Goal: Task Accomplishment & Management: Use online tool/utility

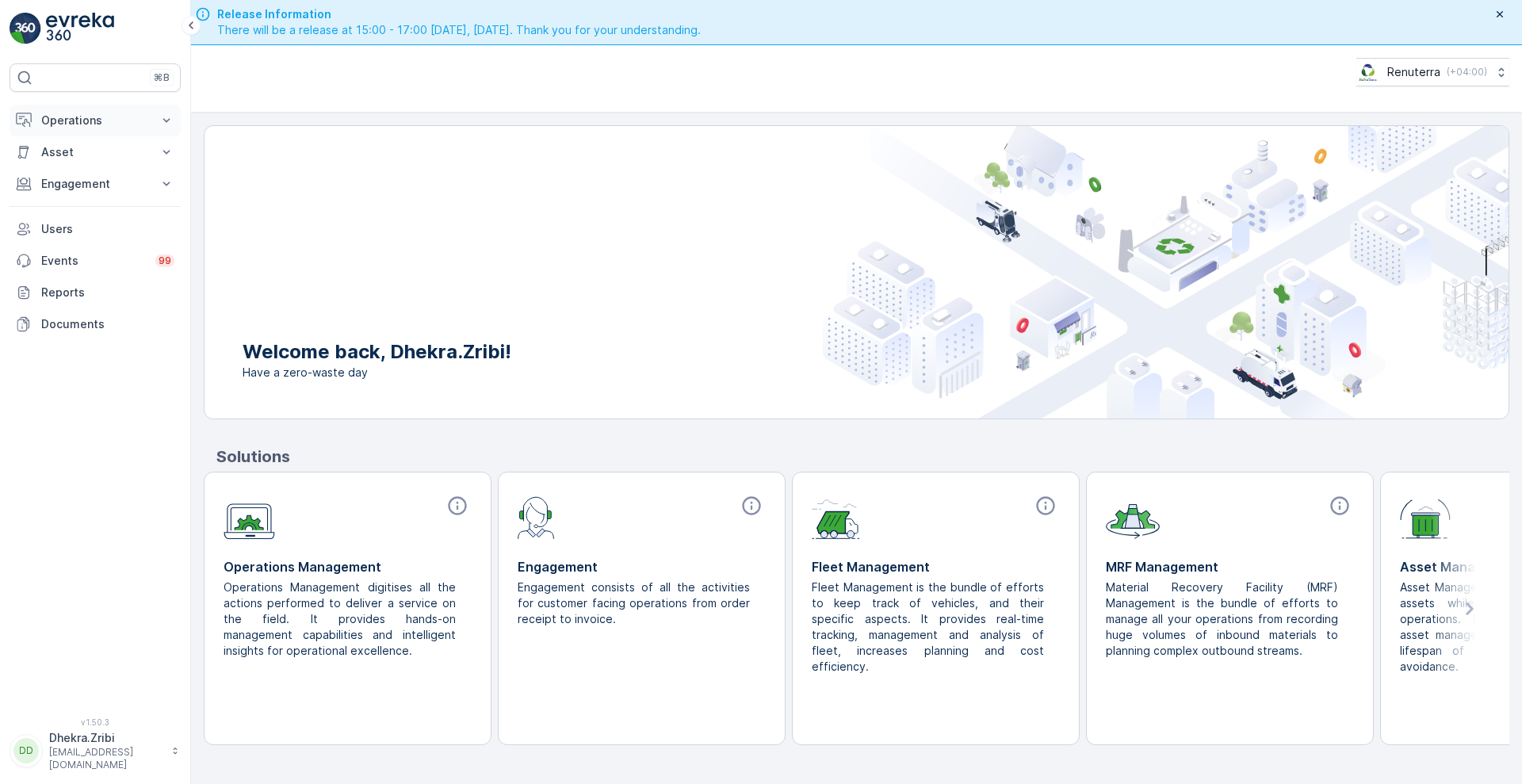
click at [93, 120] on p "Operations" at bounding box center [95, 120] width 108 height 16
click at [89, 169] on link "Planning" at bounding box center [107, 169] width 147 height 22
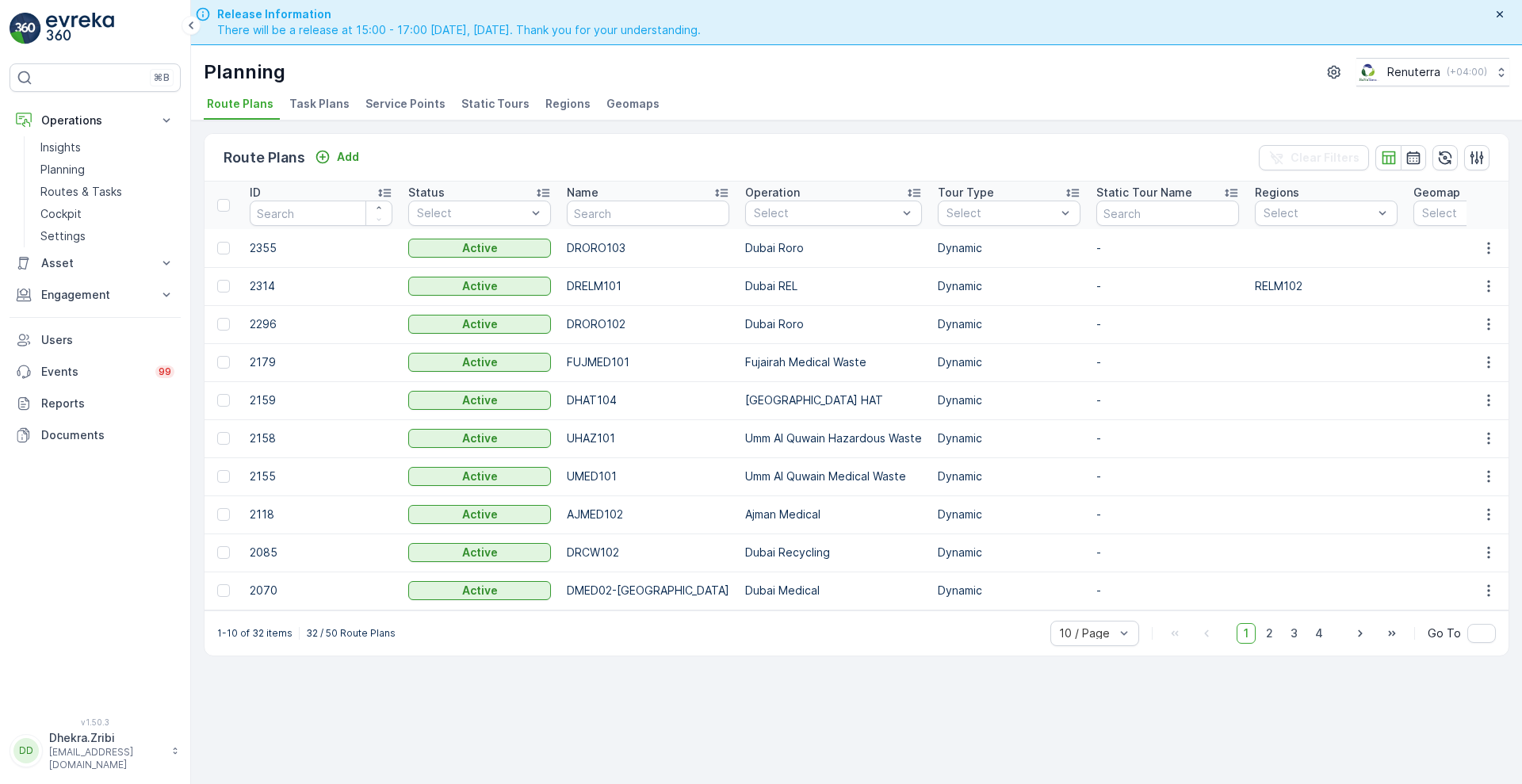
click at [389, 96] on span "Service Points" at bounding box center [405, 104] width 80 height 16
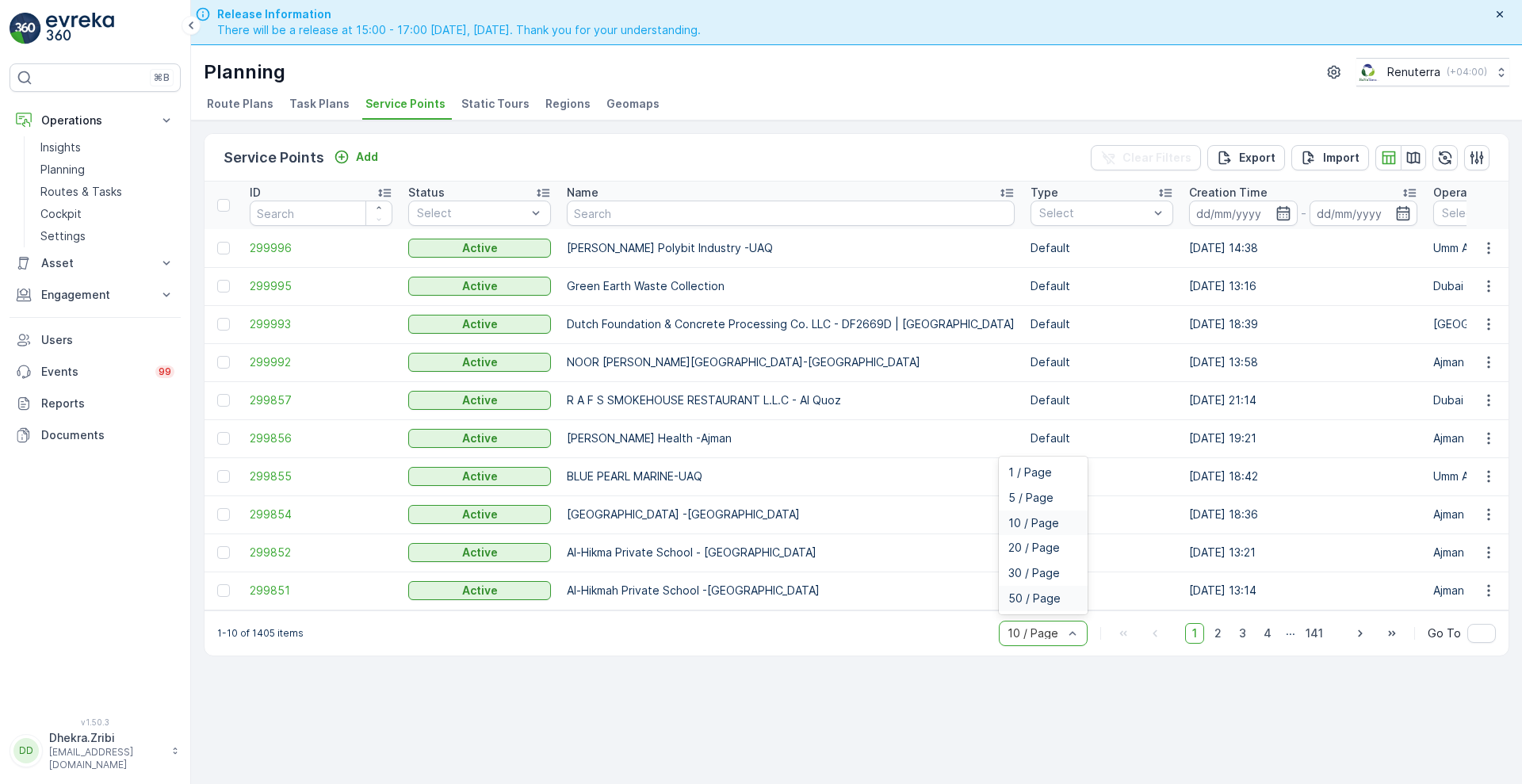
click at [1033, 600] on span "50 / Page" at bounding box center [1034, 598] width 52 height 13
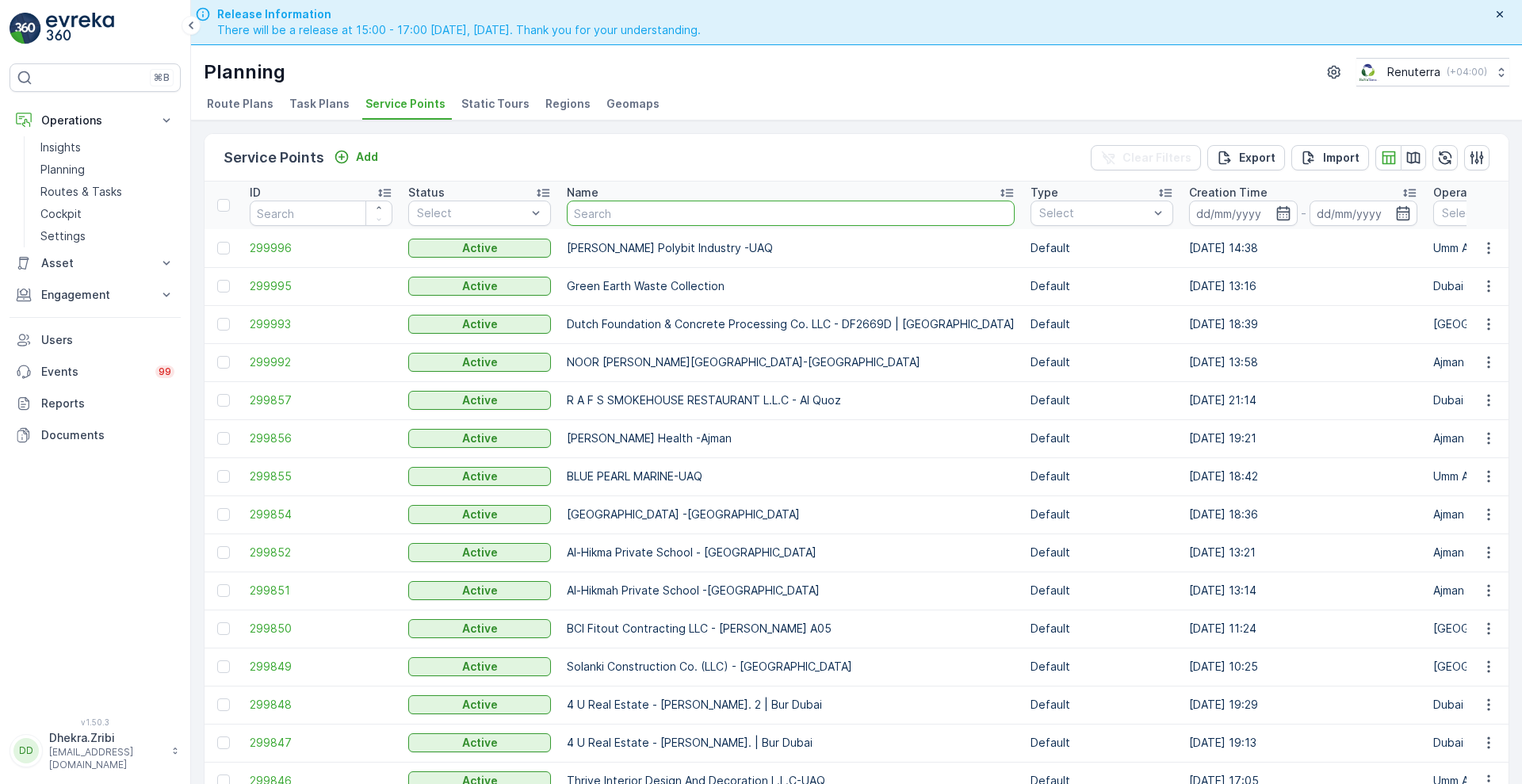
click at [638, 221] on input "text" at bounding box center [791, 213] width 448 height 25
type input "tor"
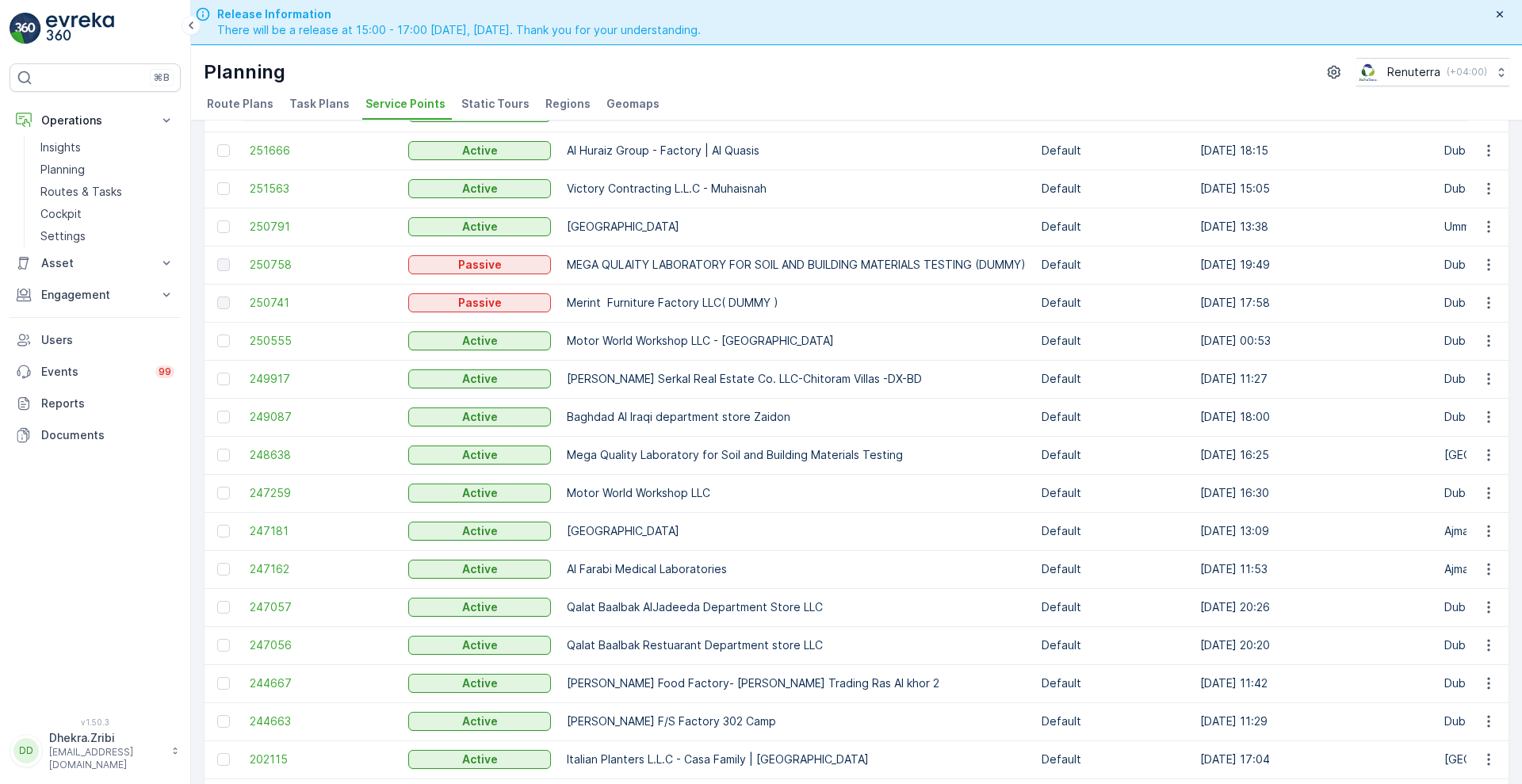
scroll to position [647, 0]
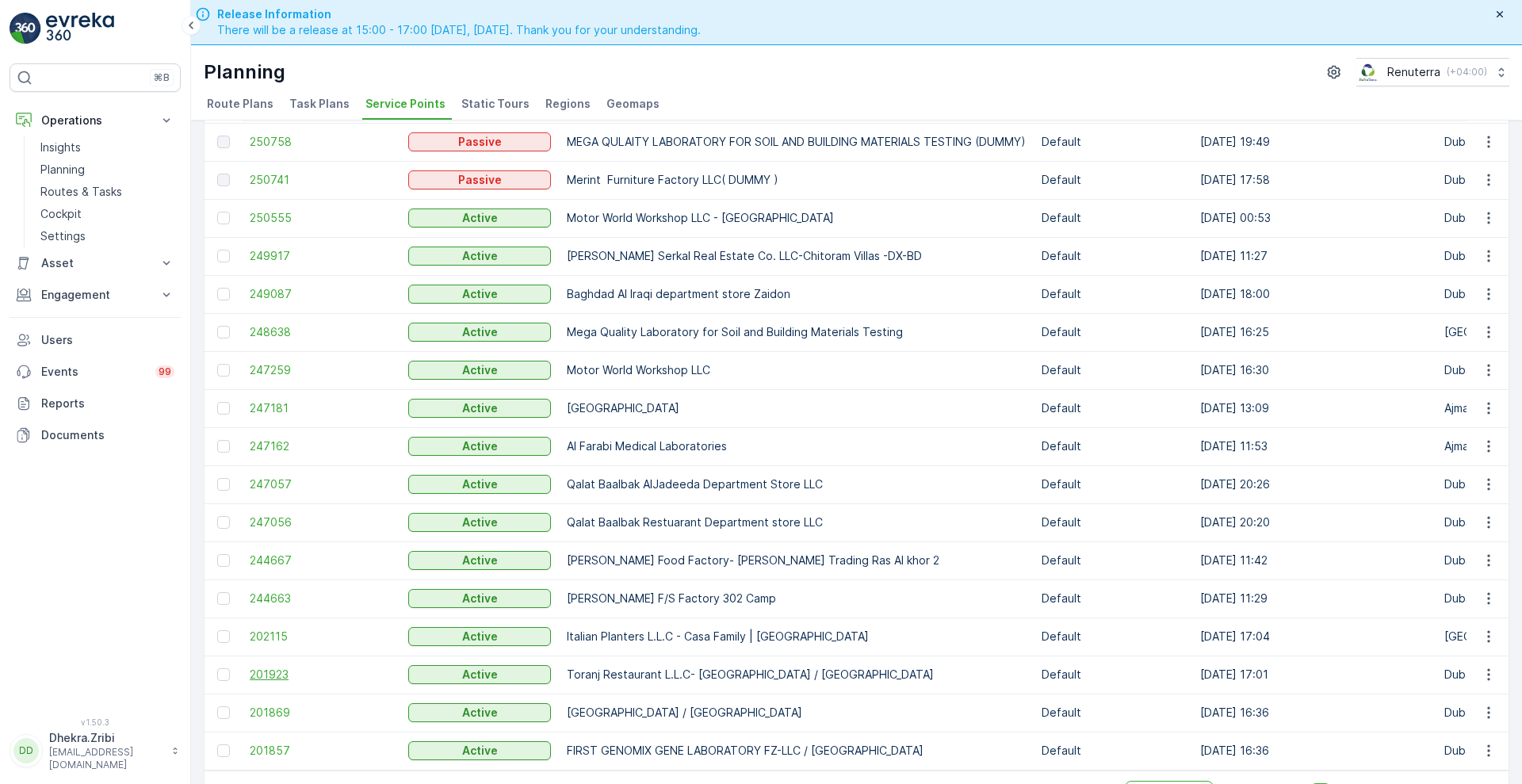
click at [264, 666] on span "201923" at bounding box center [320, 674] width 142 height 16
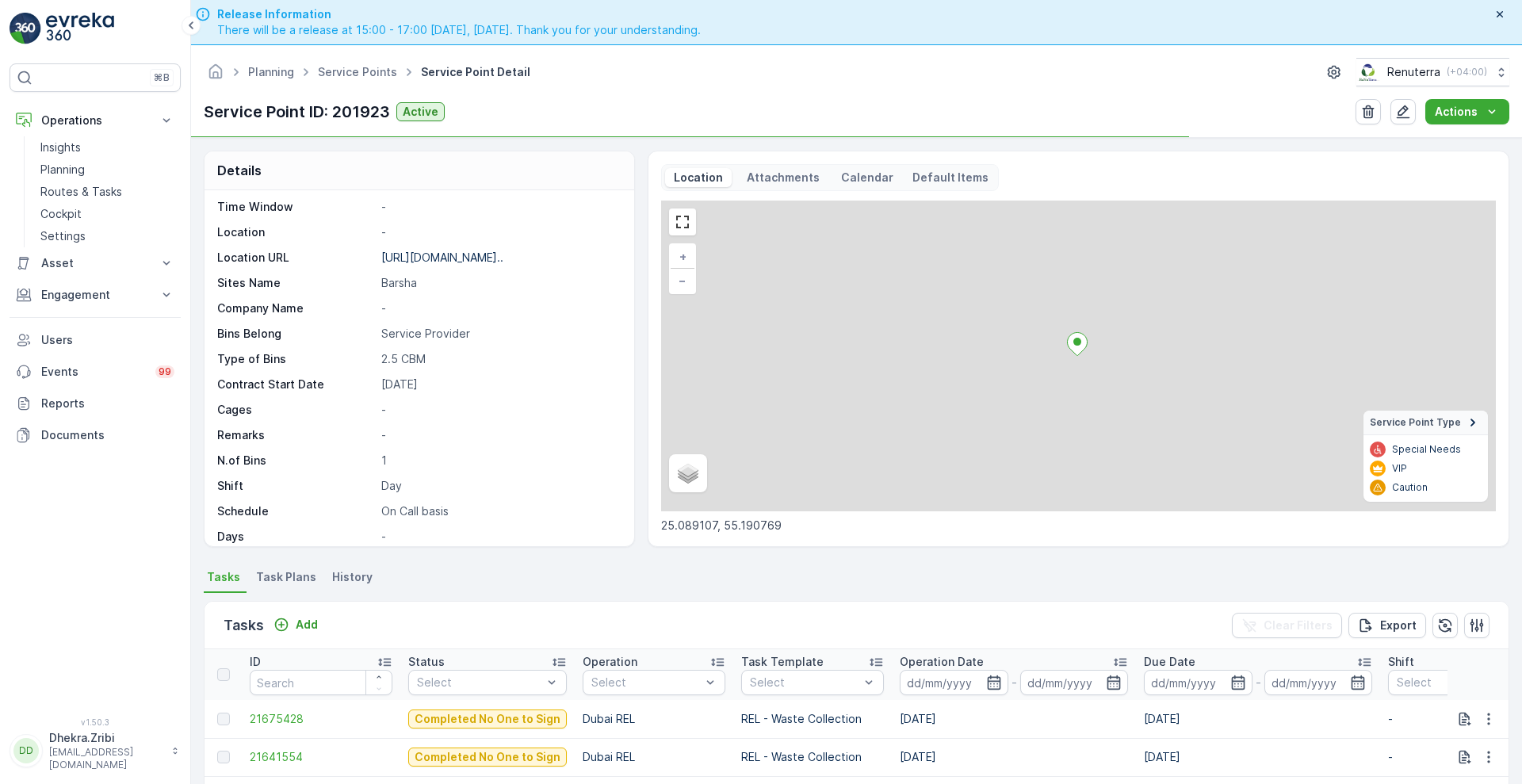
scroll to position [218, 0]
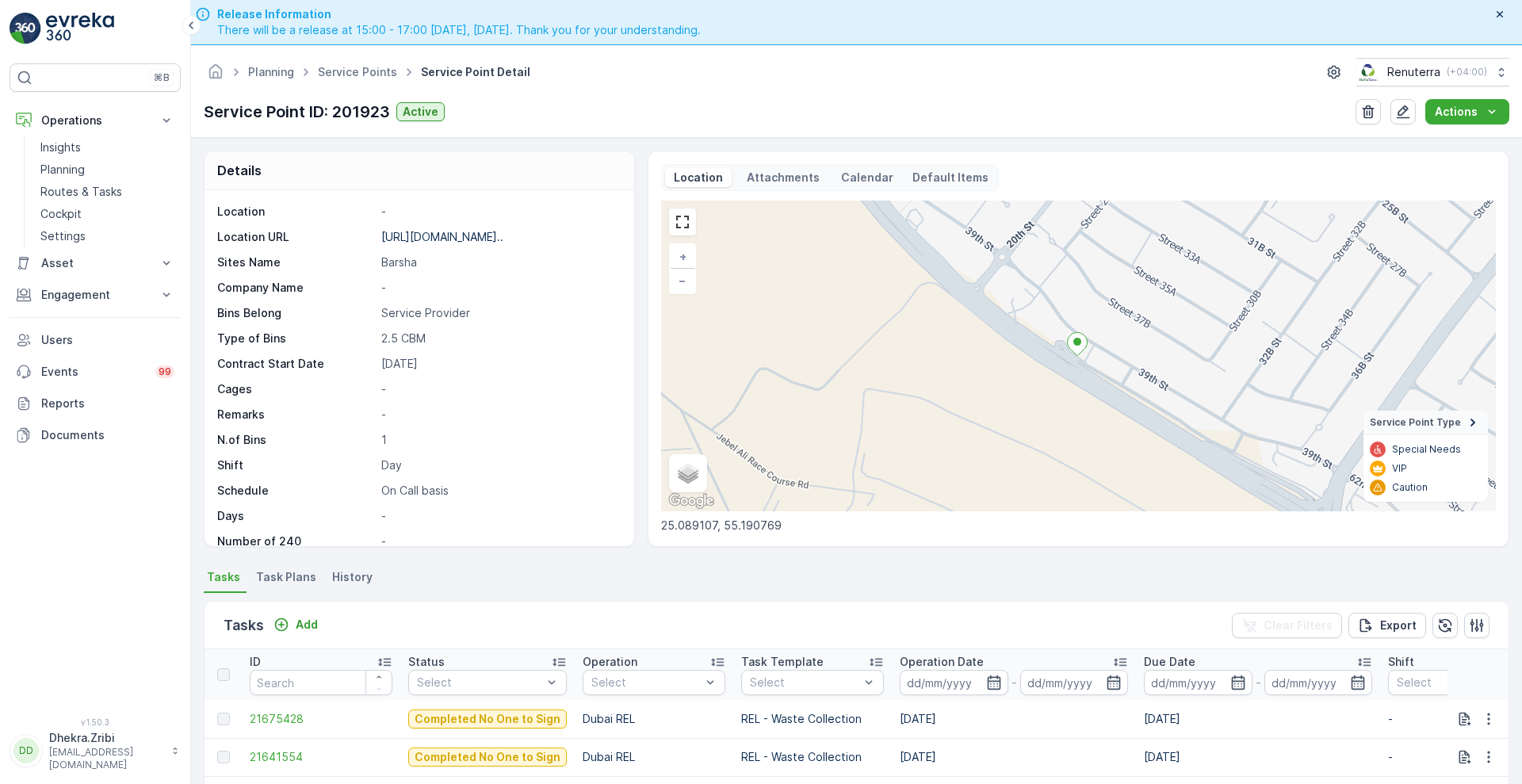
click at [293, 635] on div "Tasks Add" at bounding box center [274, 625] width 101 height 22
click at [307, 621] on p "Add" at bounding box center [307, 624] width 22 height 16
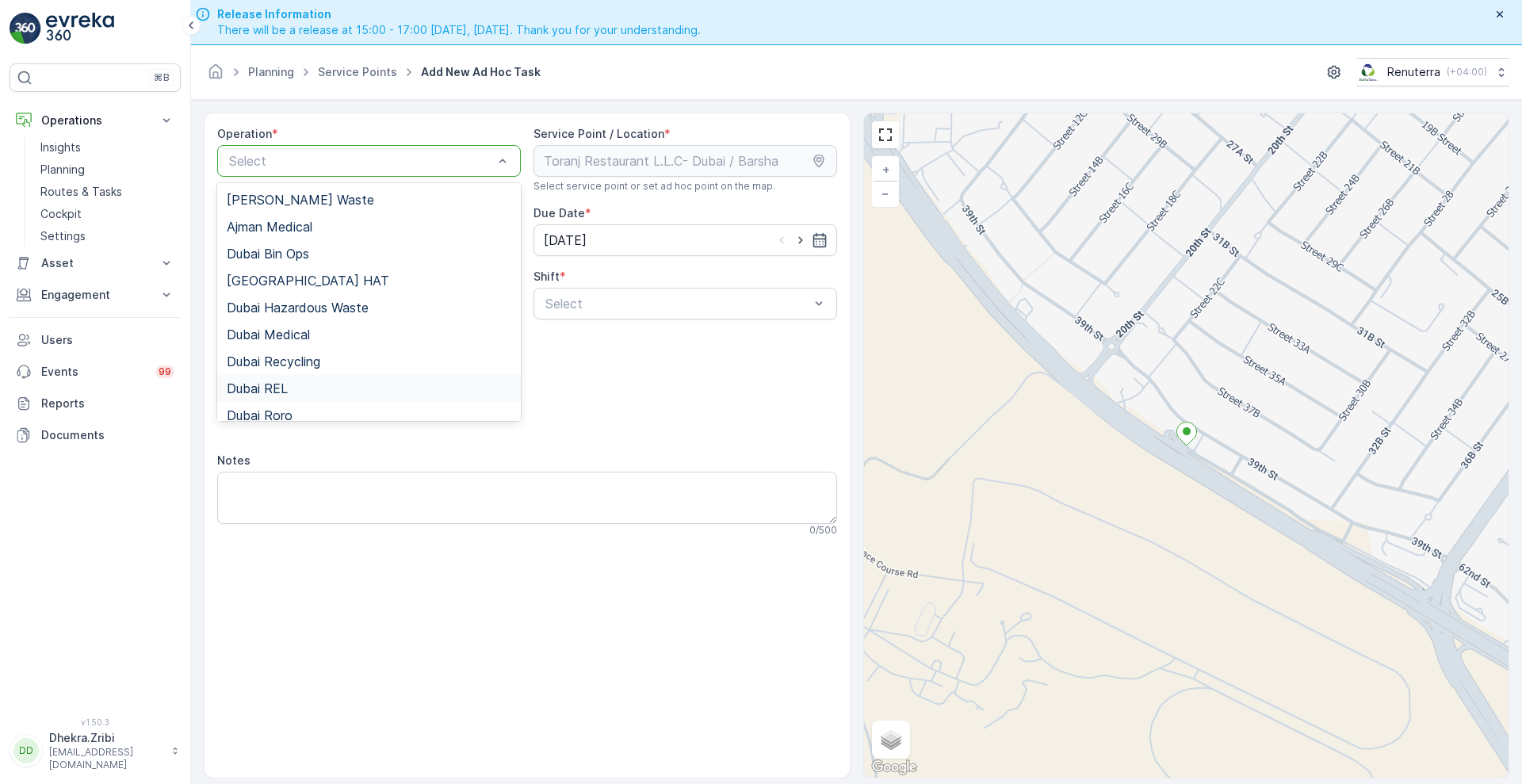
click at [280, 389] on span "Dubai REL" at bounding box center [257, 388] width 61 height 14
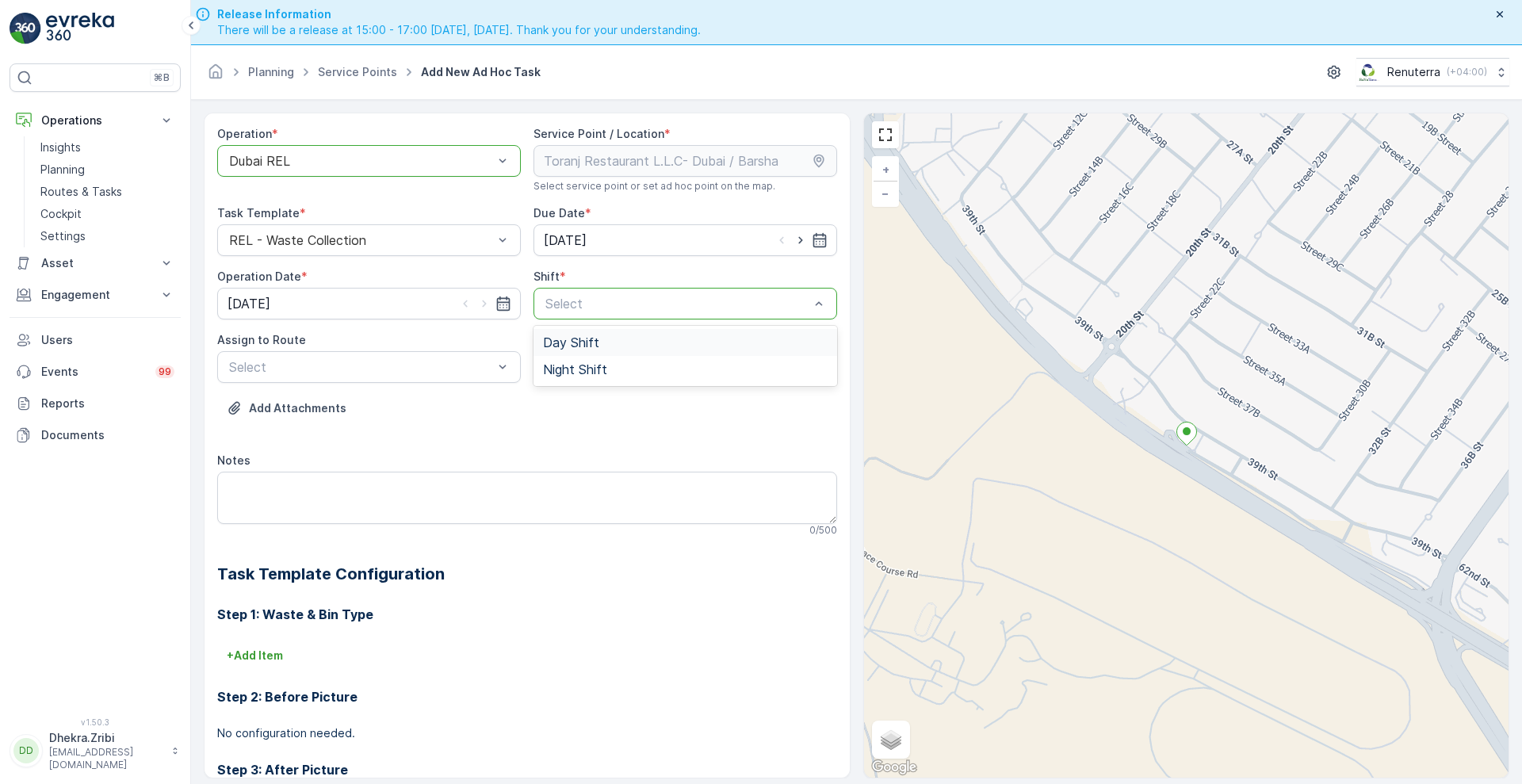
click at [584, 345] on span "Day Shift" at bounding box center [571, 342] width 56 height 14
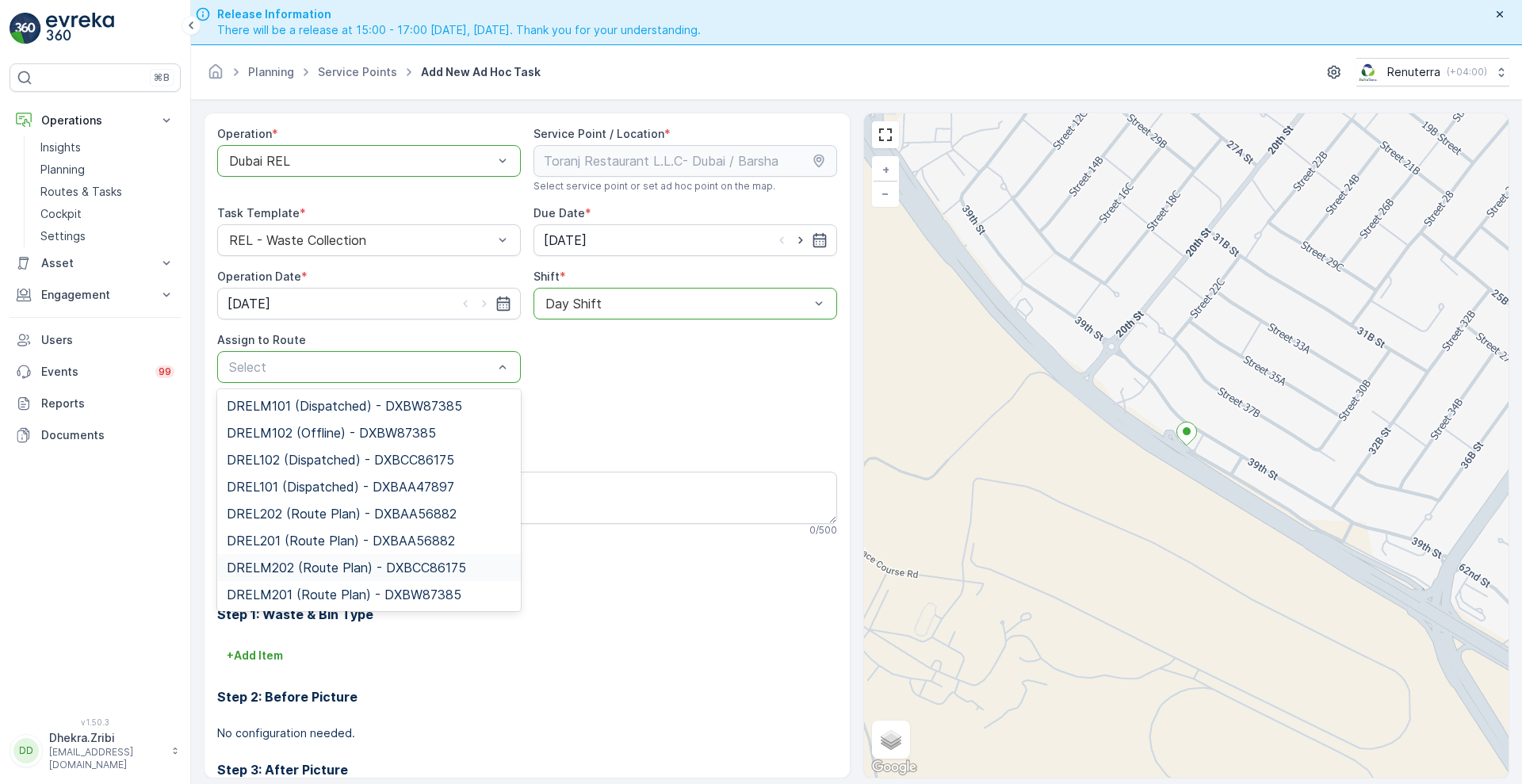
click at [316, 563] on span "DRELM202 (Route Plan) - DXBCC86175" at bounding box center [346, 567] width 239 height 14
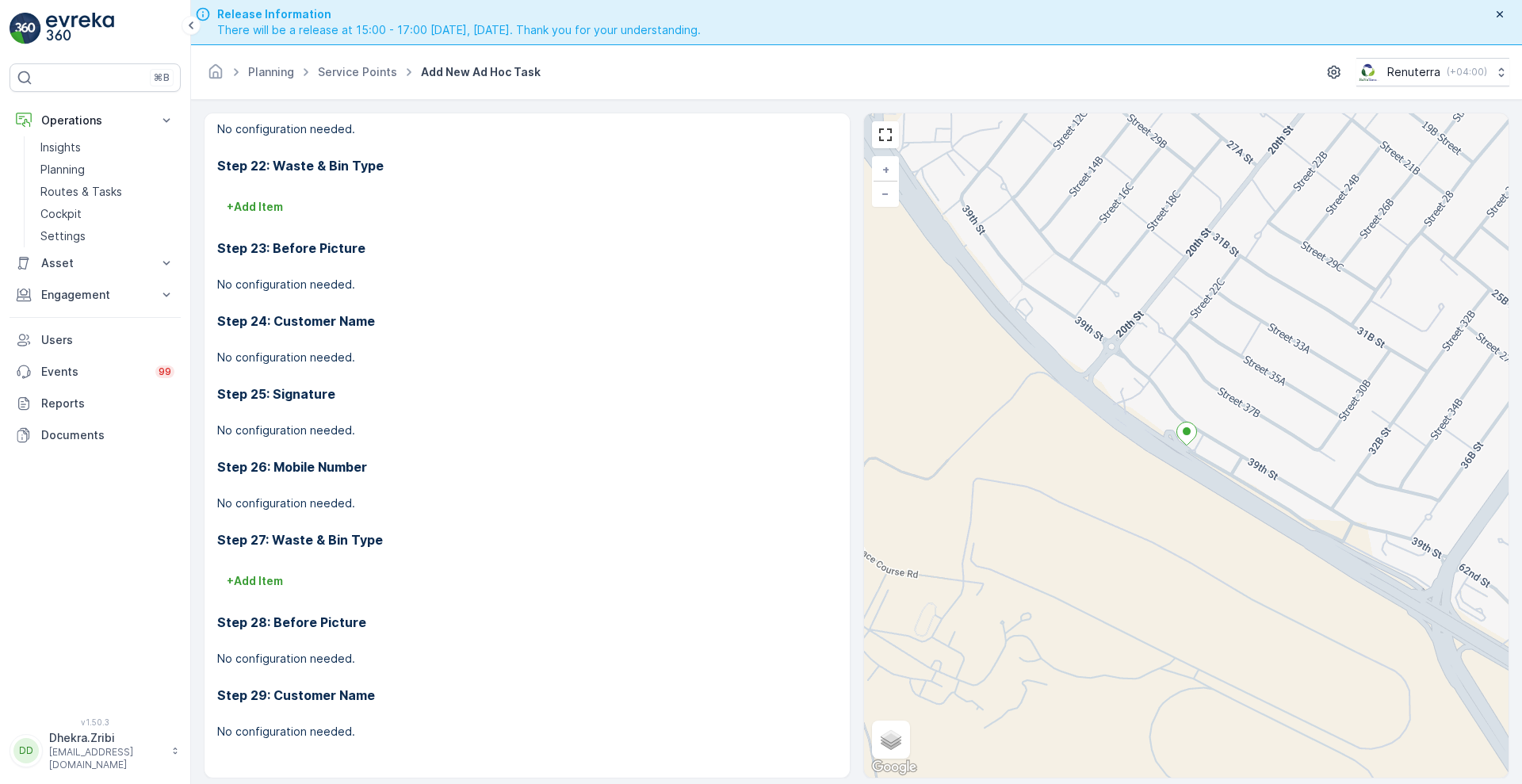
scroll to position [45, 0]
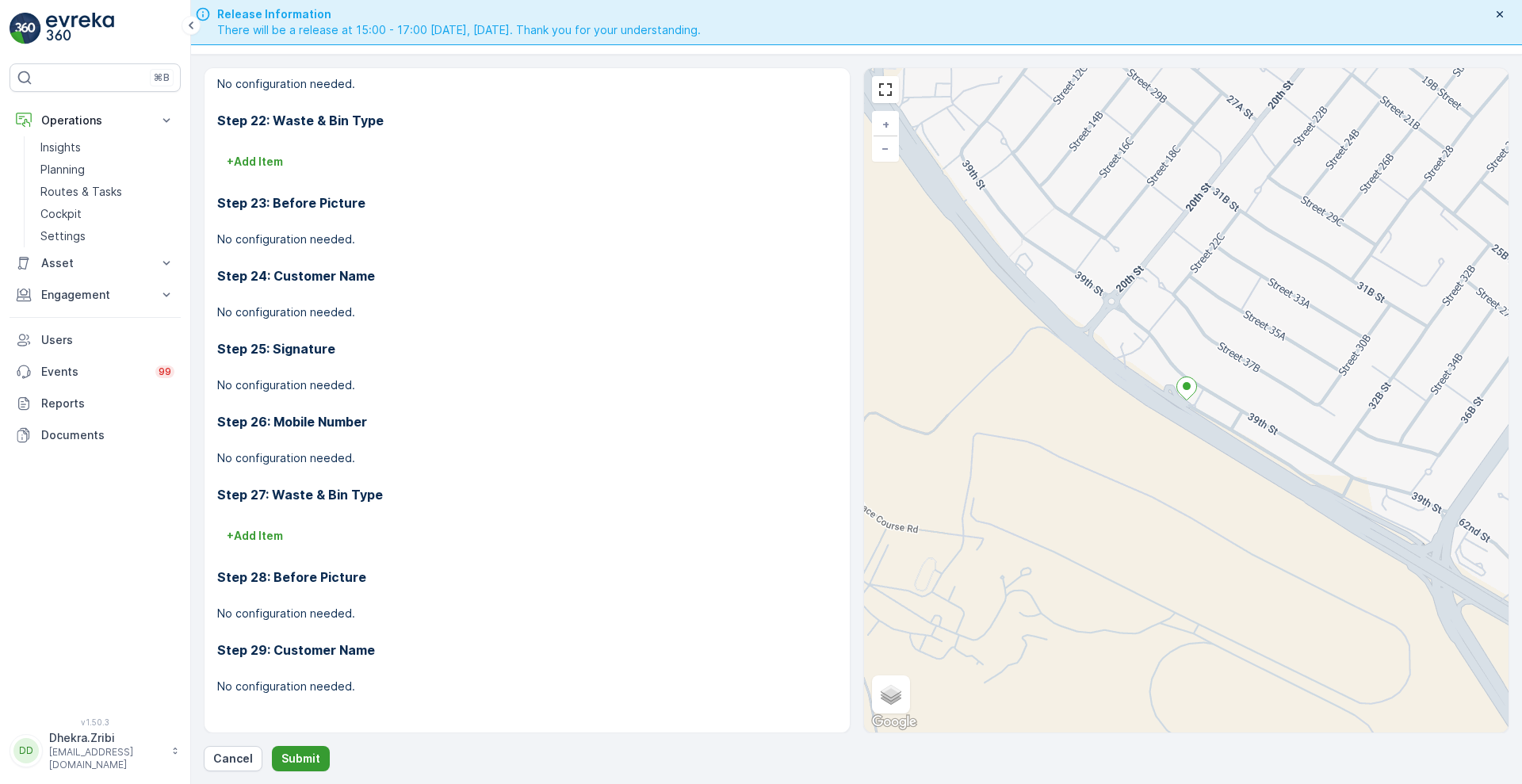
click at [291, 757] on p "Submit" at bounding box center [301, 758] width 39 height 16
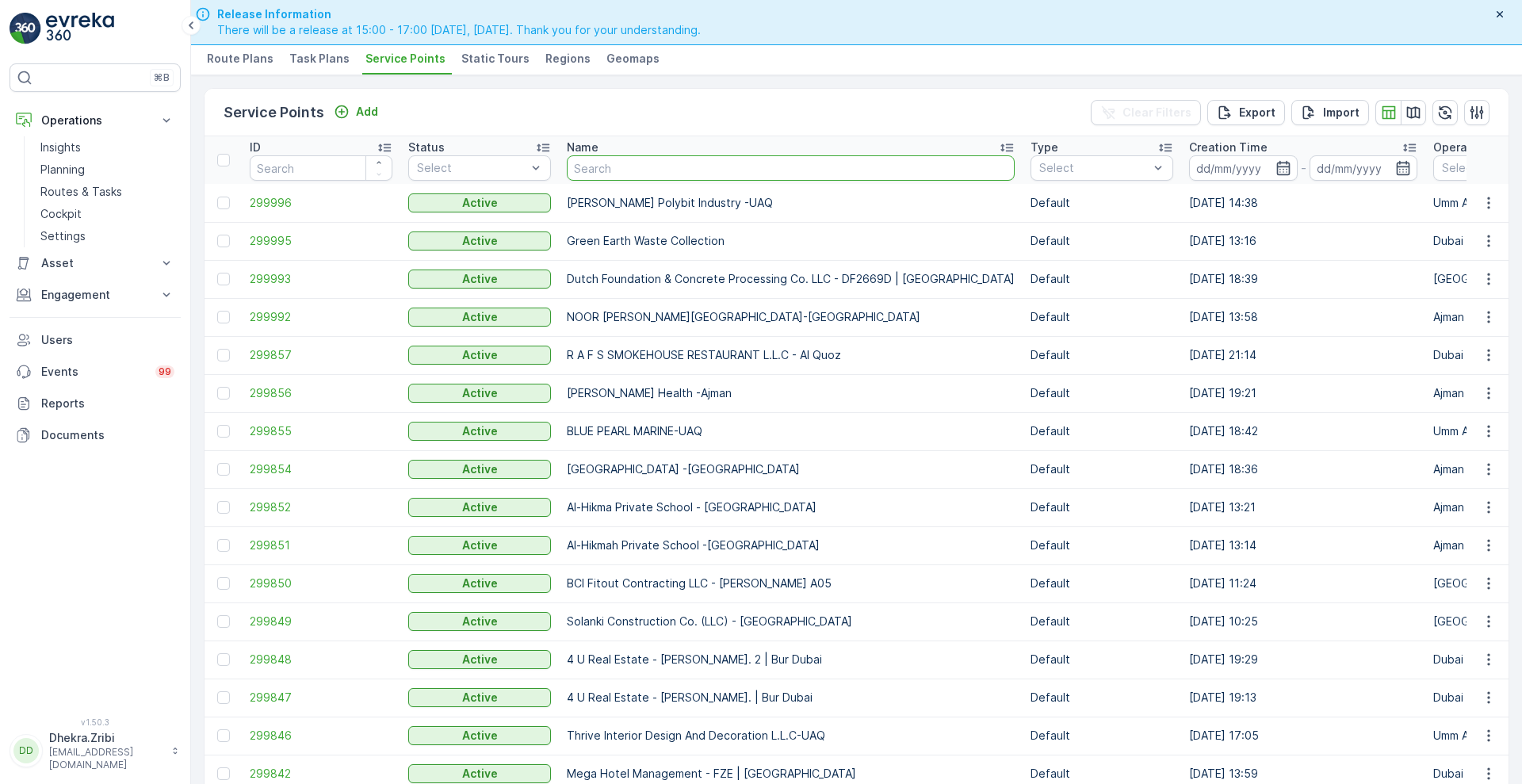
click at [607, 163] on input "text" at bounding box center [791, 168] width 448 height 25
type input "G&B"
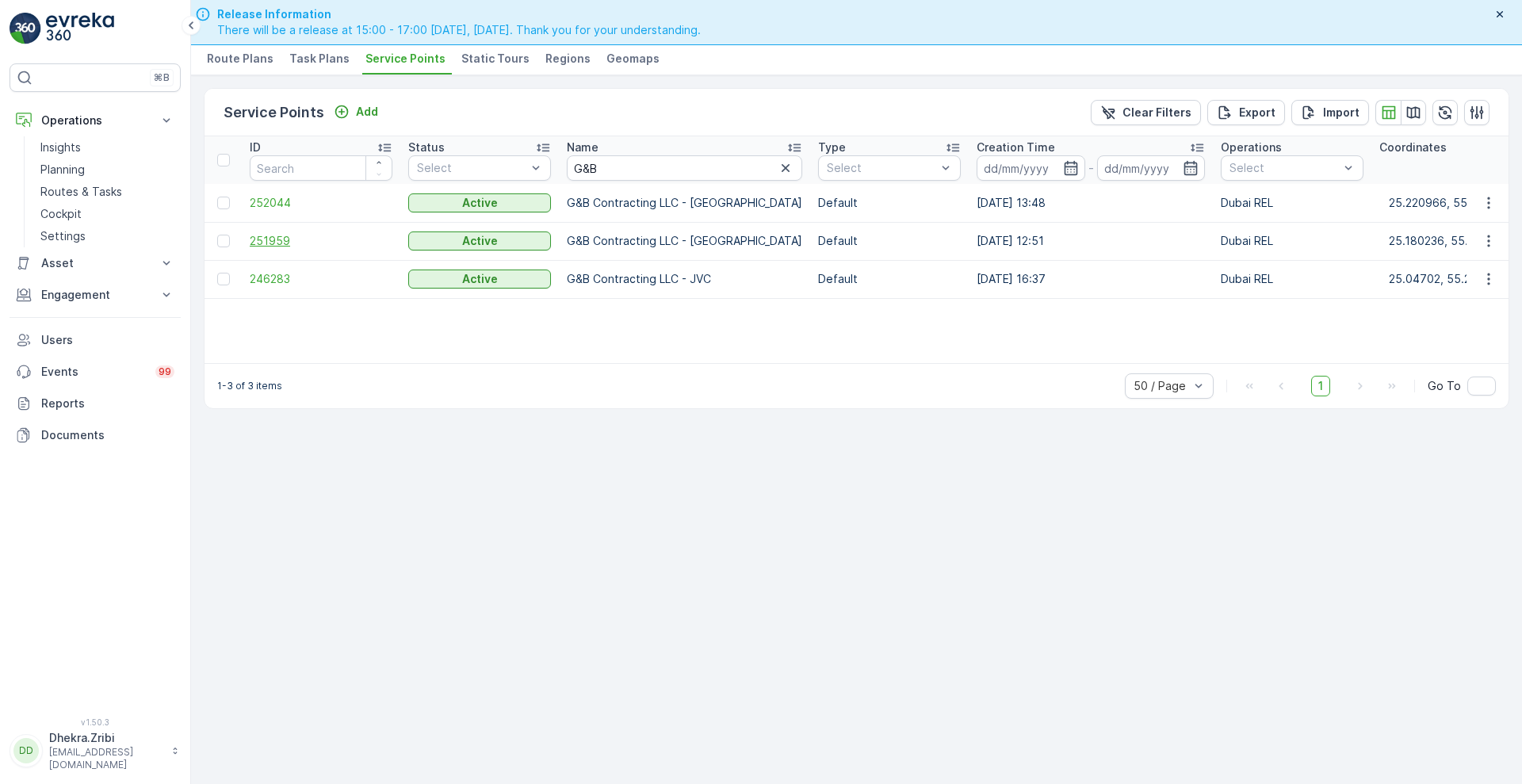
click at [286, 237] on span "251959" at bounding box center [320, 241] width 142 height 16
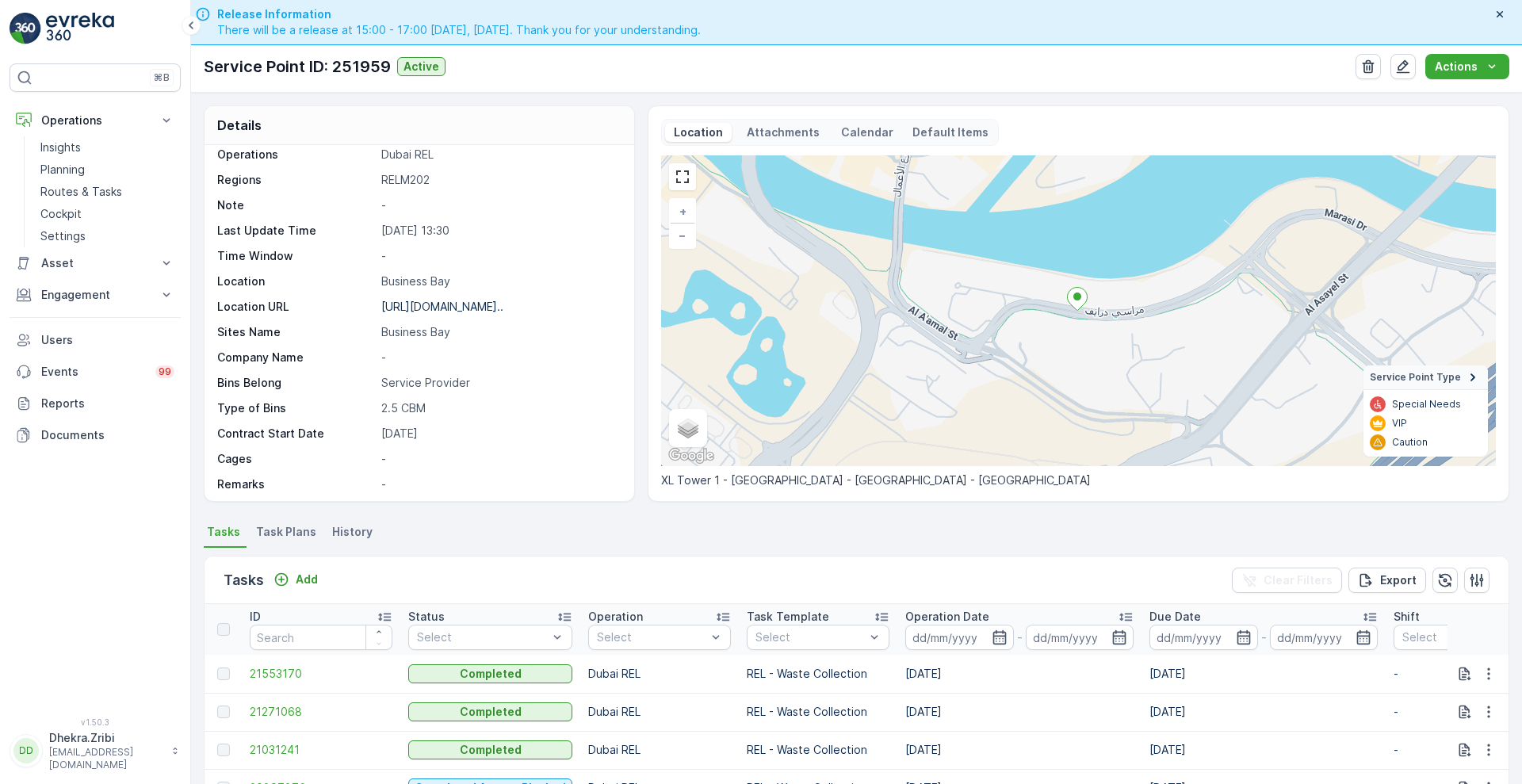
scroll to position [218, 0]
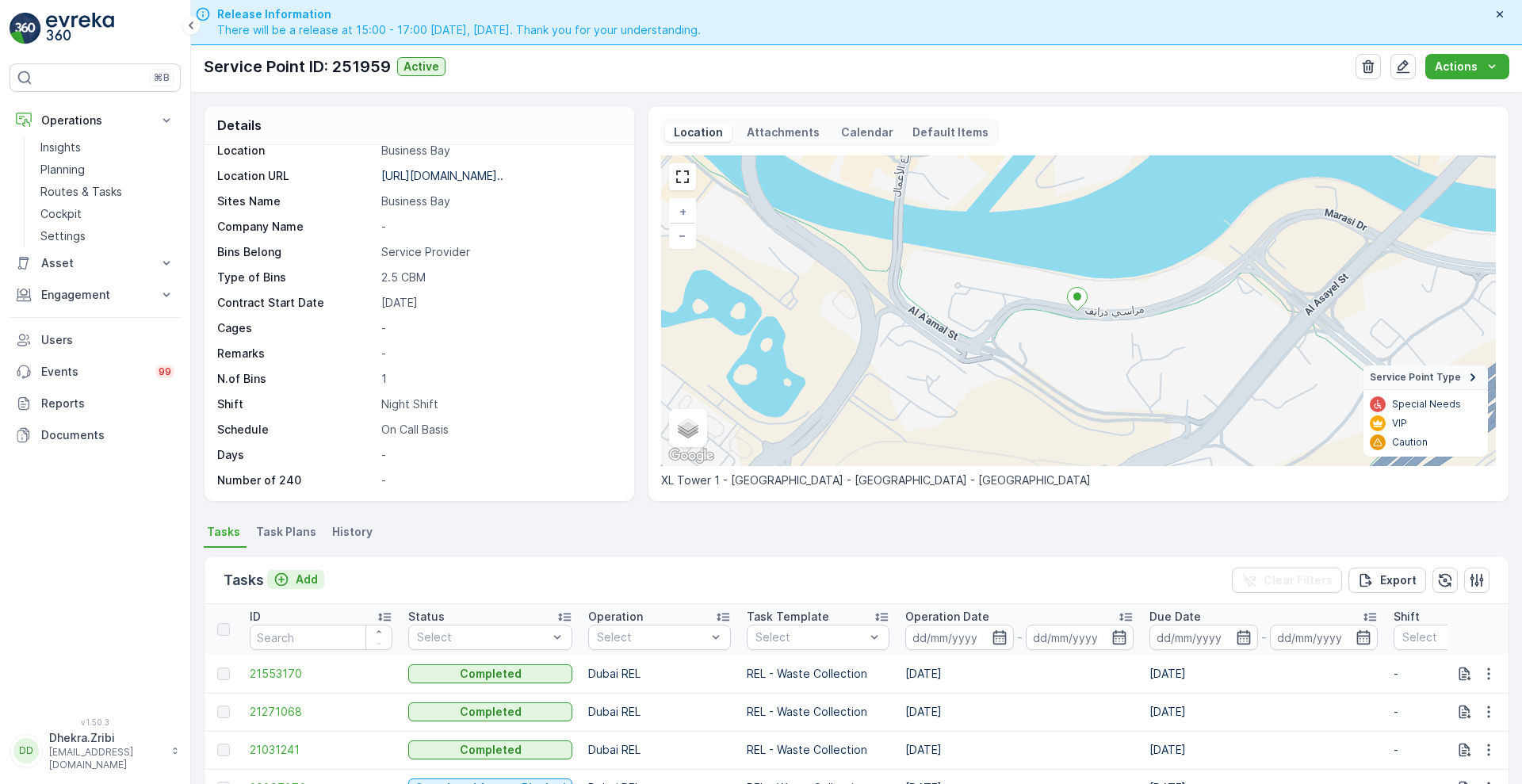
click at [301, 578] on p "Add" at bounding box center [307, 579] width 22 height 16
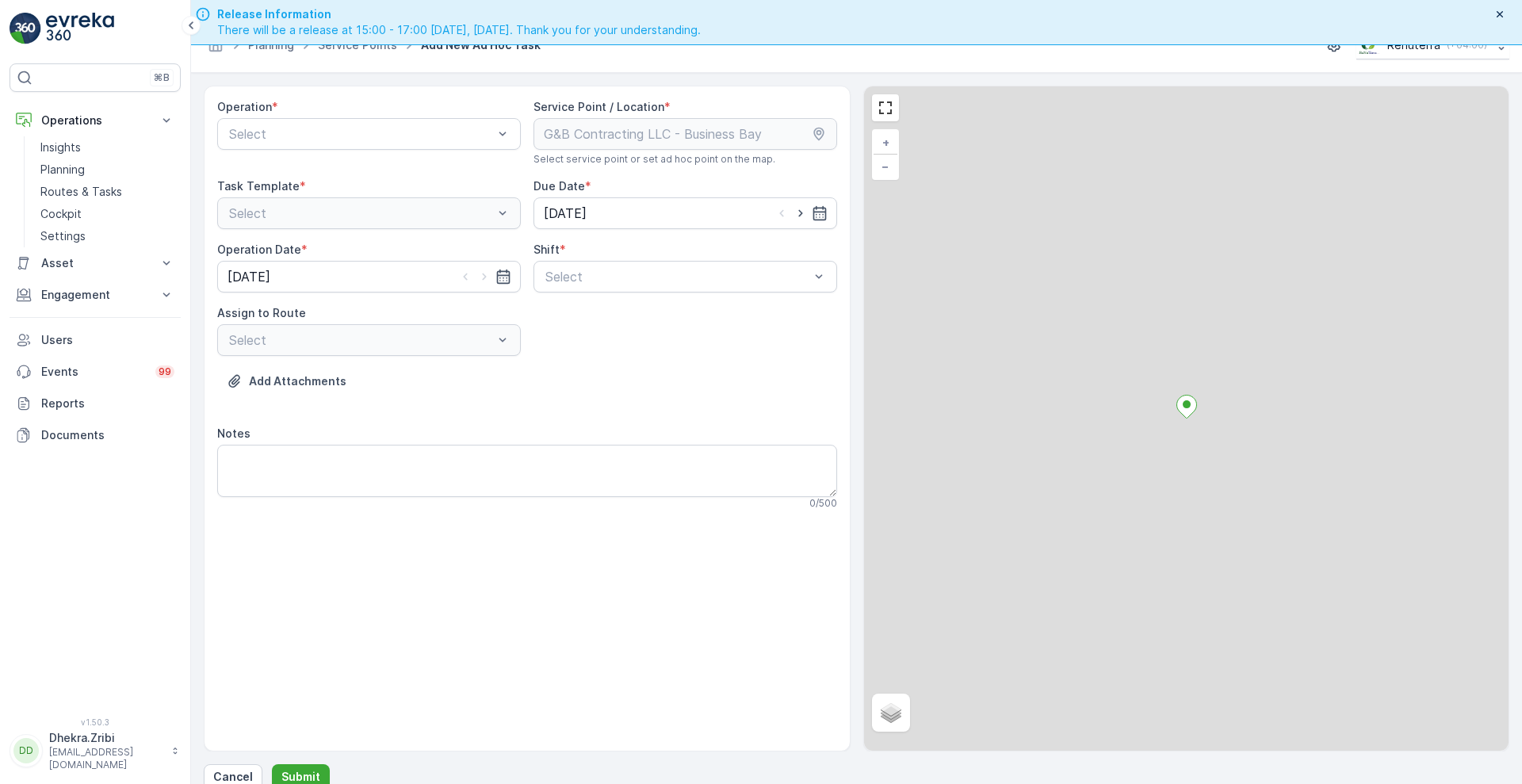
scroll to position [45, 0]
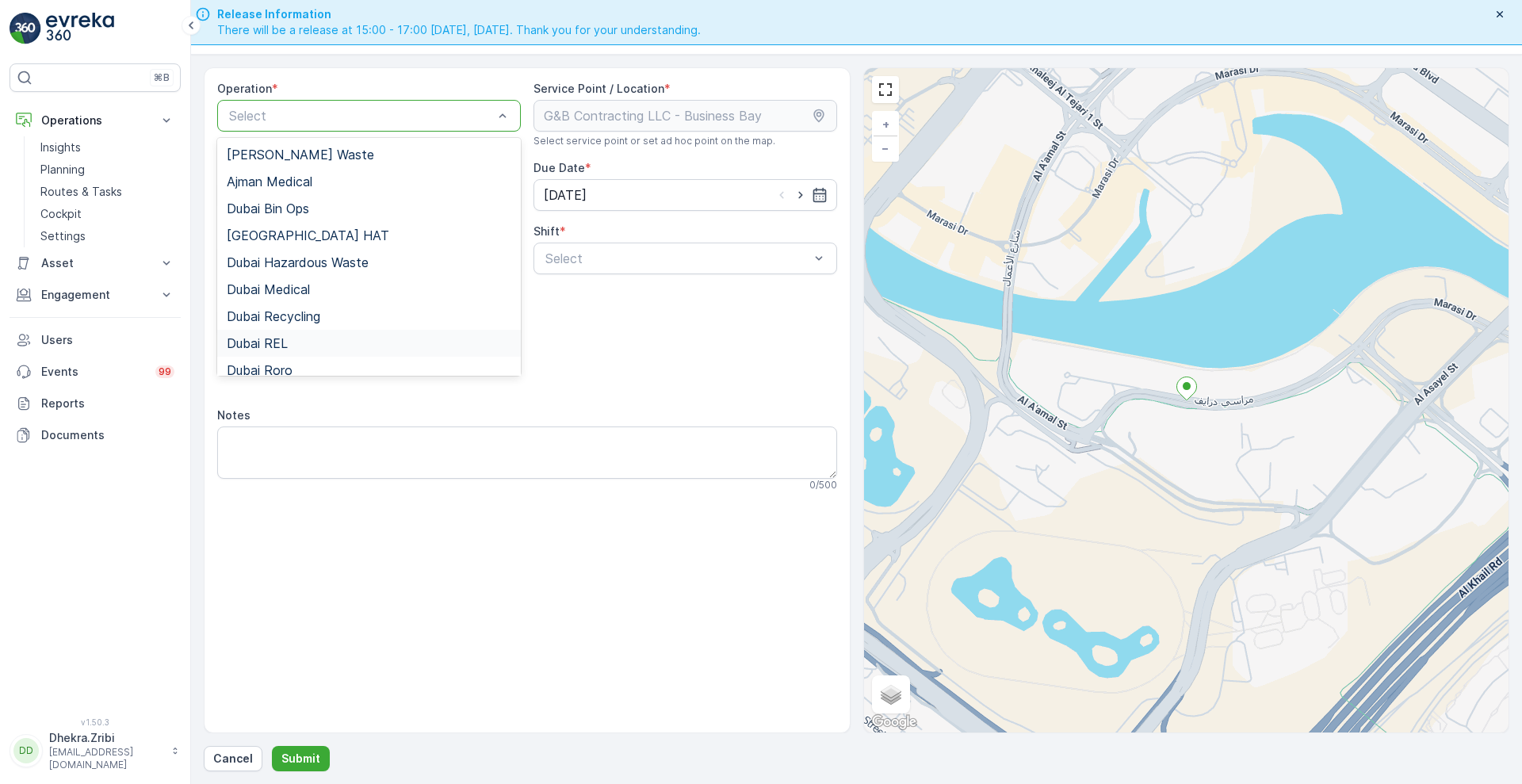
click at [303, 339] on div "Dubai REL" at bounding box center [369, 343] width 285 height 14
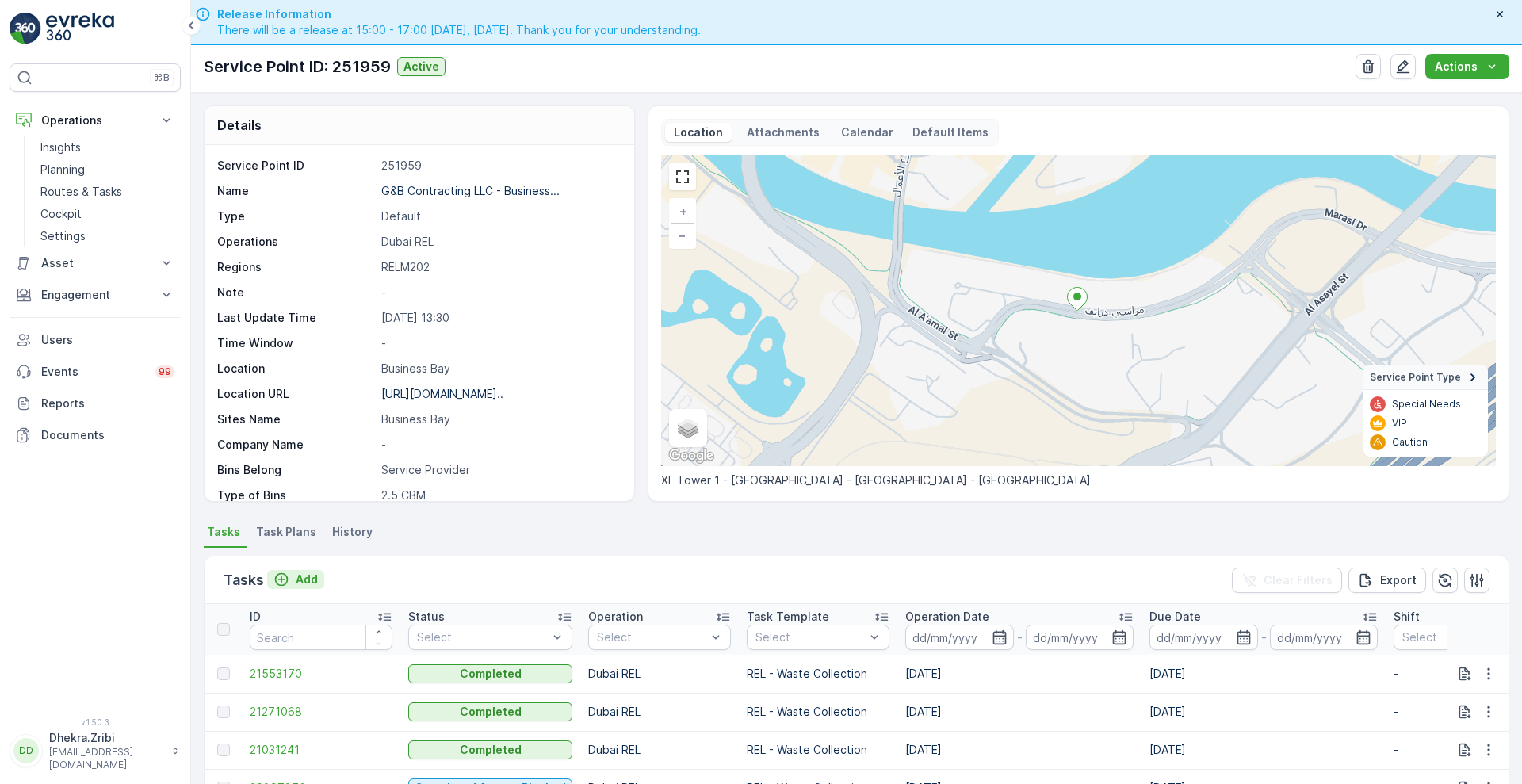
click at [309, 587] on button "Add" at bounding box center [296, 579] width 57 height 19
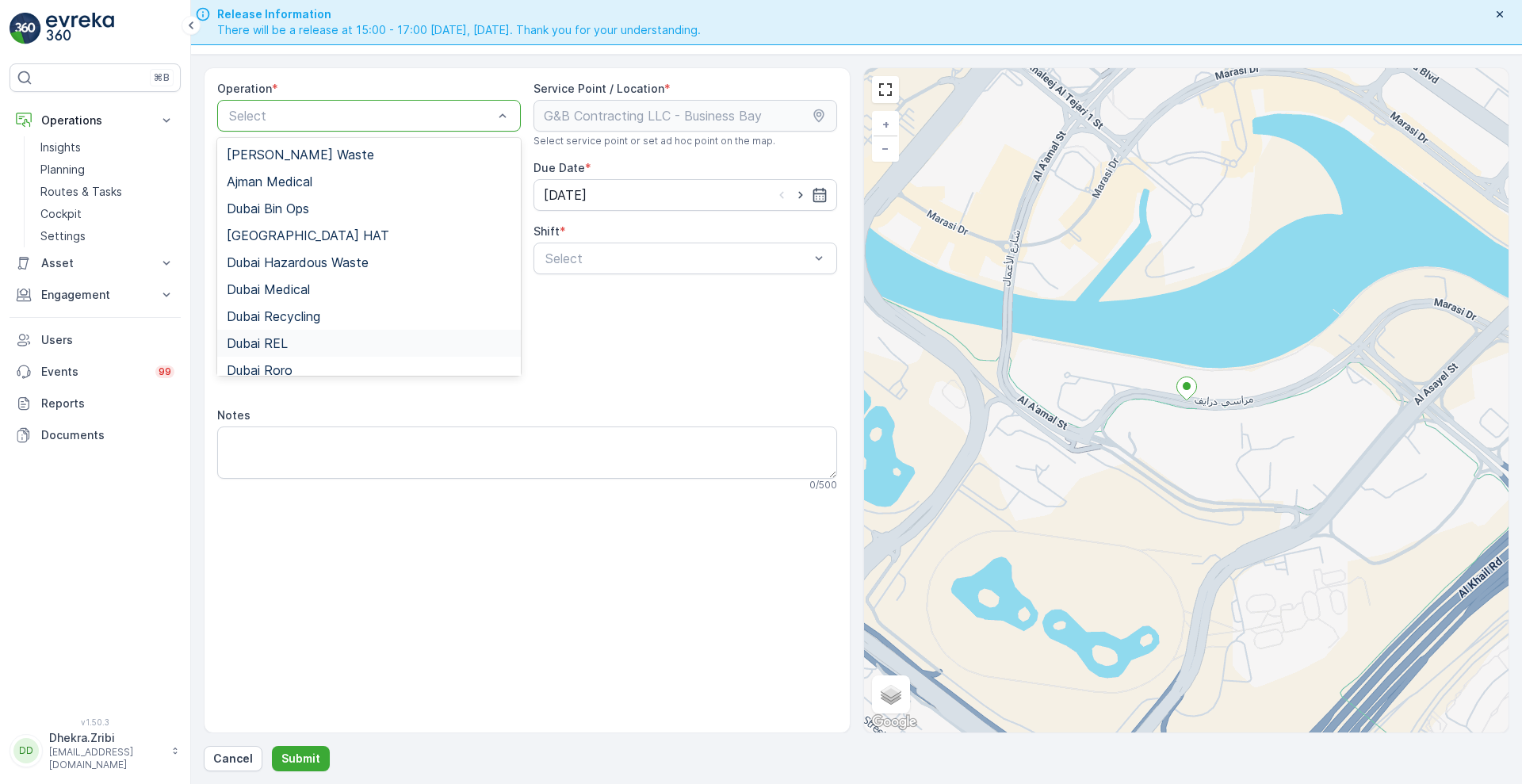
click at [291, 347] on div "Dubai REL" at bounding box center [369, 343] width 285 height 14
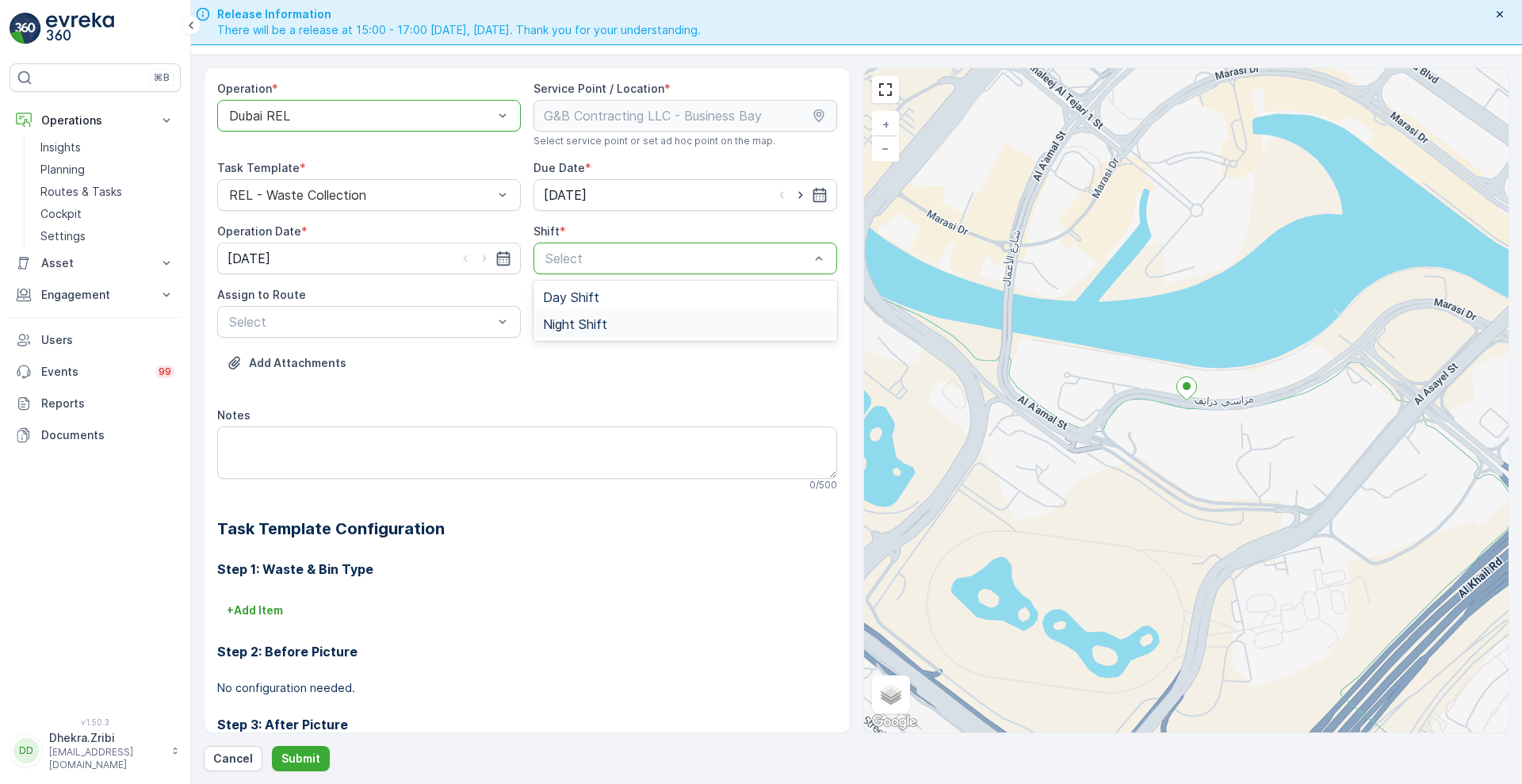
drag, startPoint x: 765, startPoint y: 259, endPoint x: 584, endPoint y: 321, distance: 191.3
click at [584, 321] on span "Night Shift" at bounding box center [575, 323] width 64 height 14
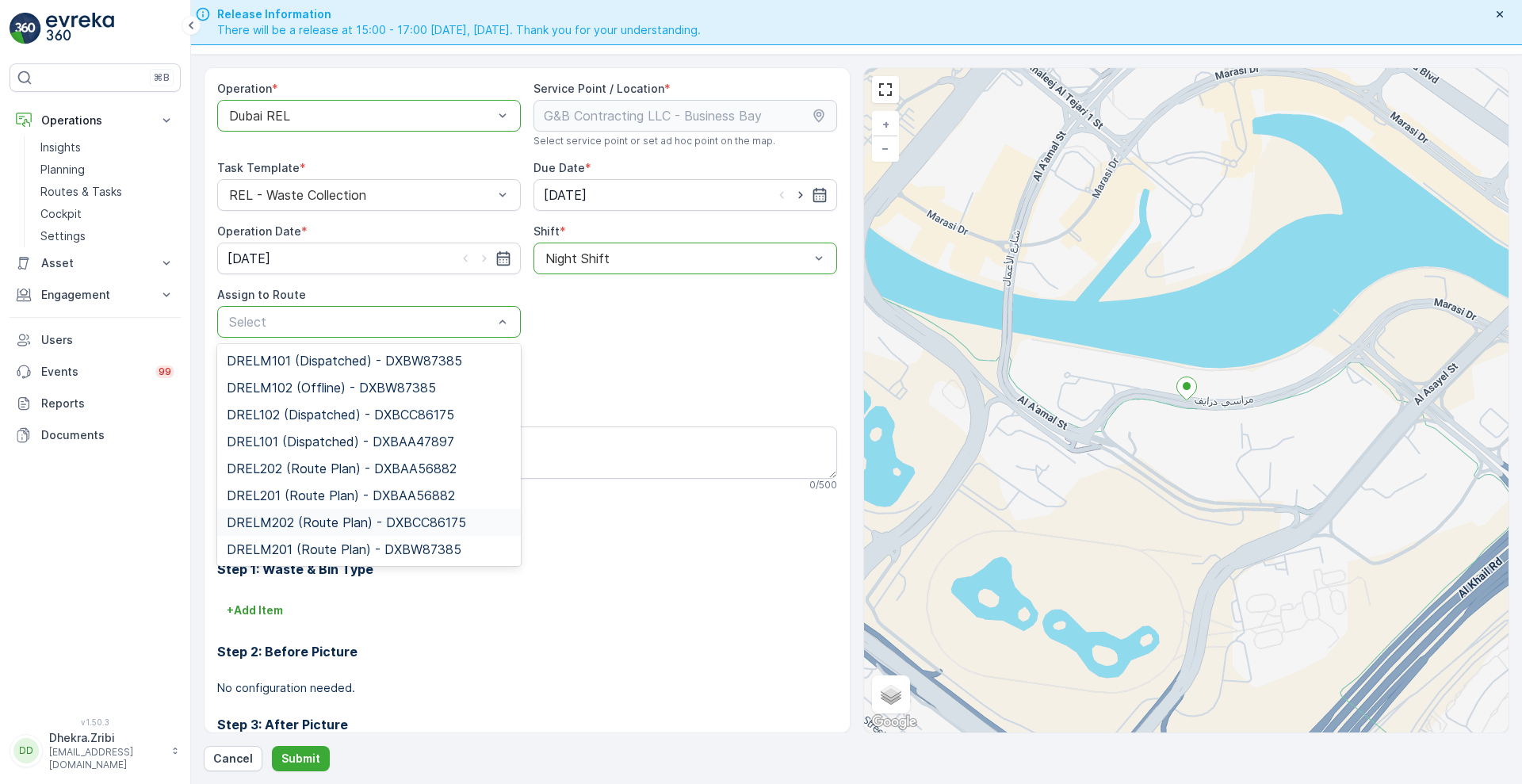
click at [297, 525] on span "DRELM202 (Route Plan) - DXBCC86175" at bounding box center [346, 522] width 239 height 14
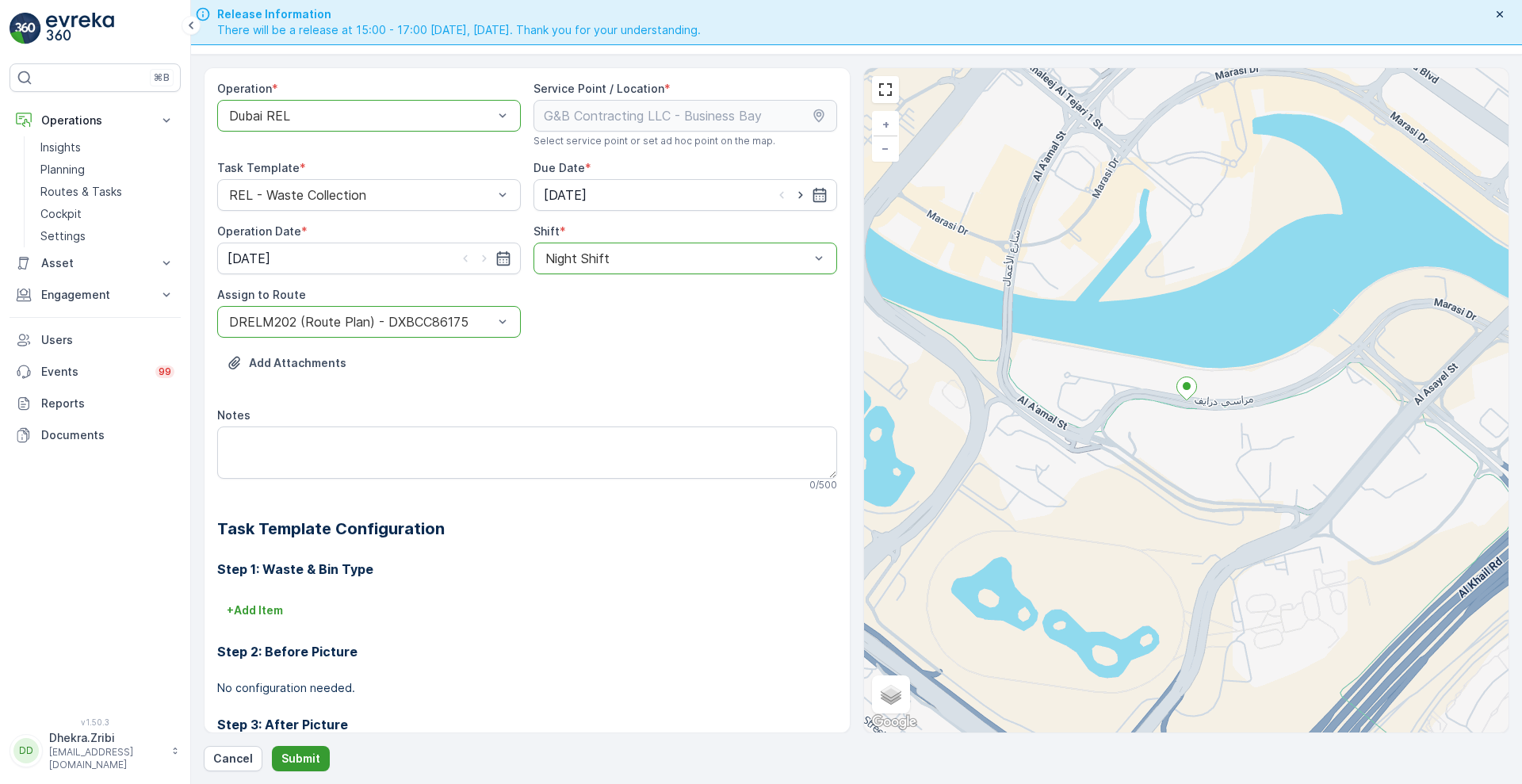
click at [296, 755] on p "Submit" at bounding box center [301, 758] width 39 height 16
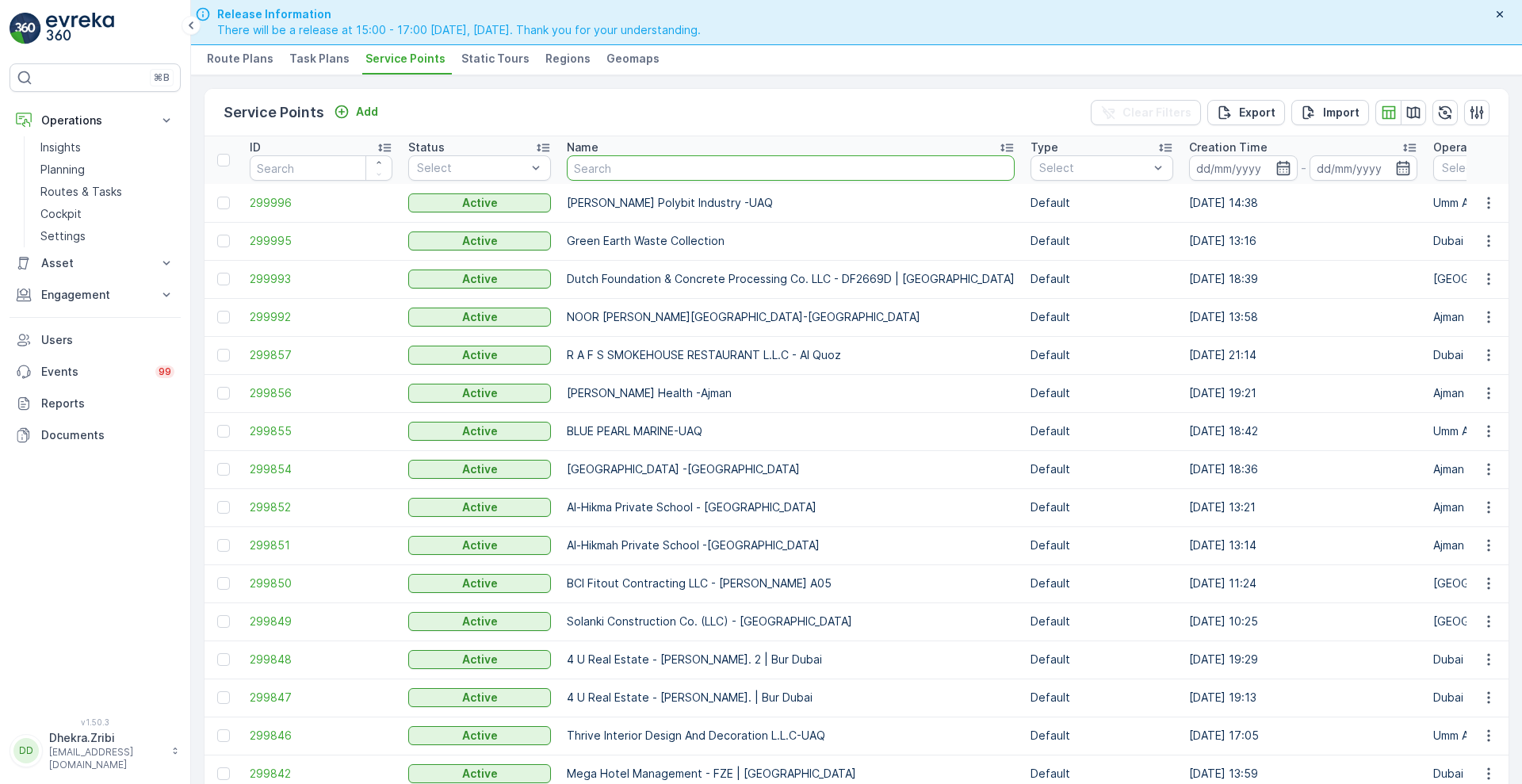
click at [623, 168] on input "text" at bounding box center [791, 168] width 448 height 25
type input "G&B"
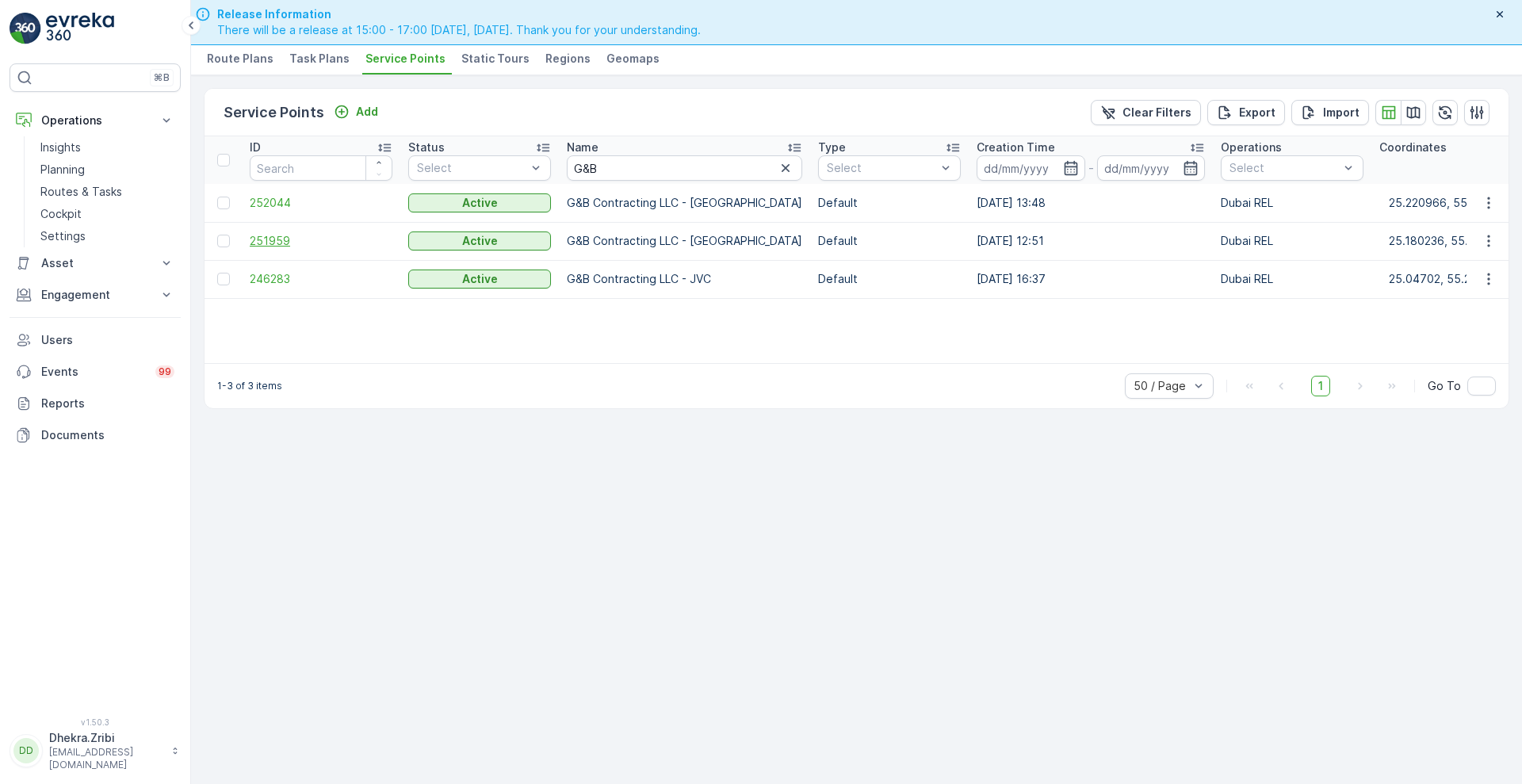
click at [259, 246] on span "251959" at bounding box center [320, 241] width 142 height 16
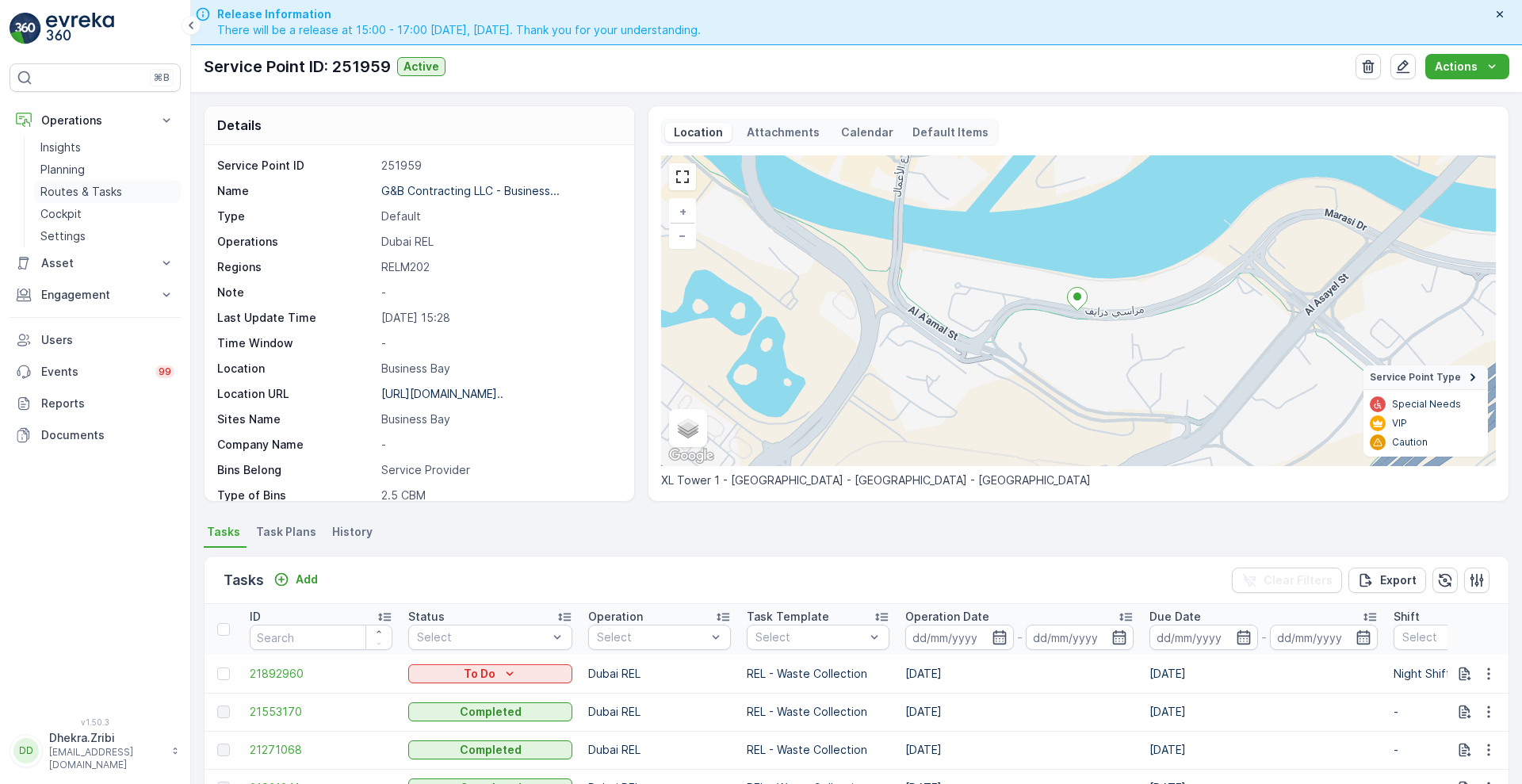
click at [68, 186] on p "Routes & Tasks" at bounding box center [81, 191] width 82 height 16
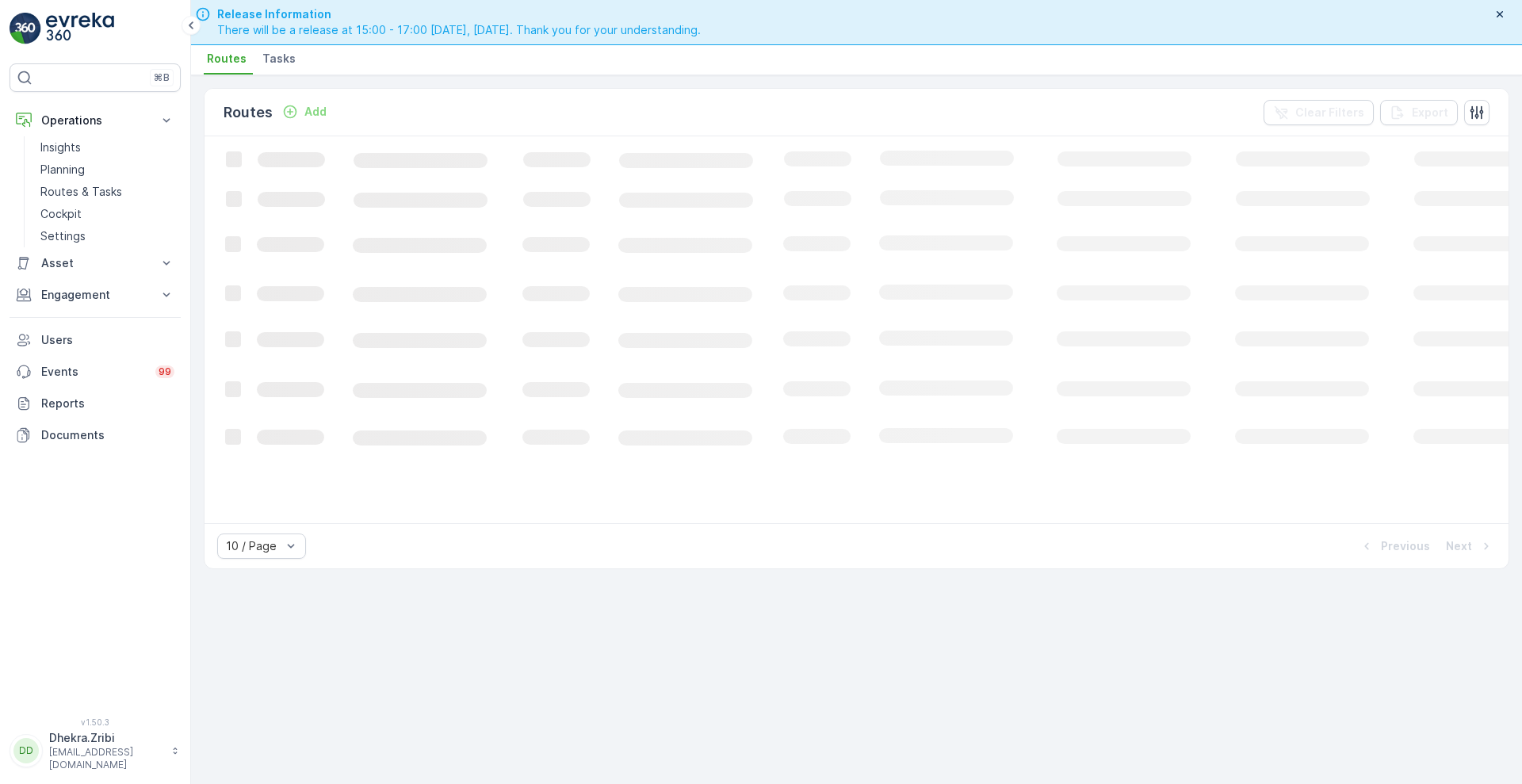
click at [282, 56] on span "Tasks" at bounding box center [279, 58] width 34 height 16
click at [211, 58] on span "Routes" at bounding box center [227, 58] width 40 height 16
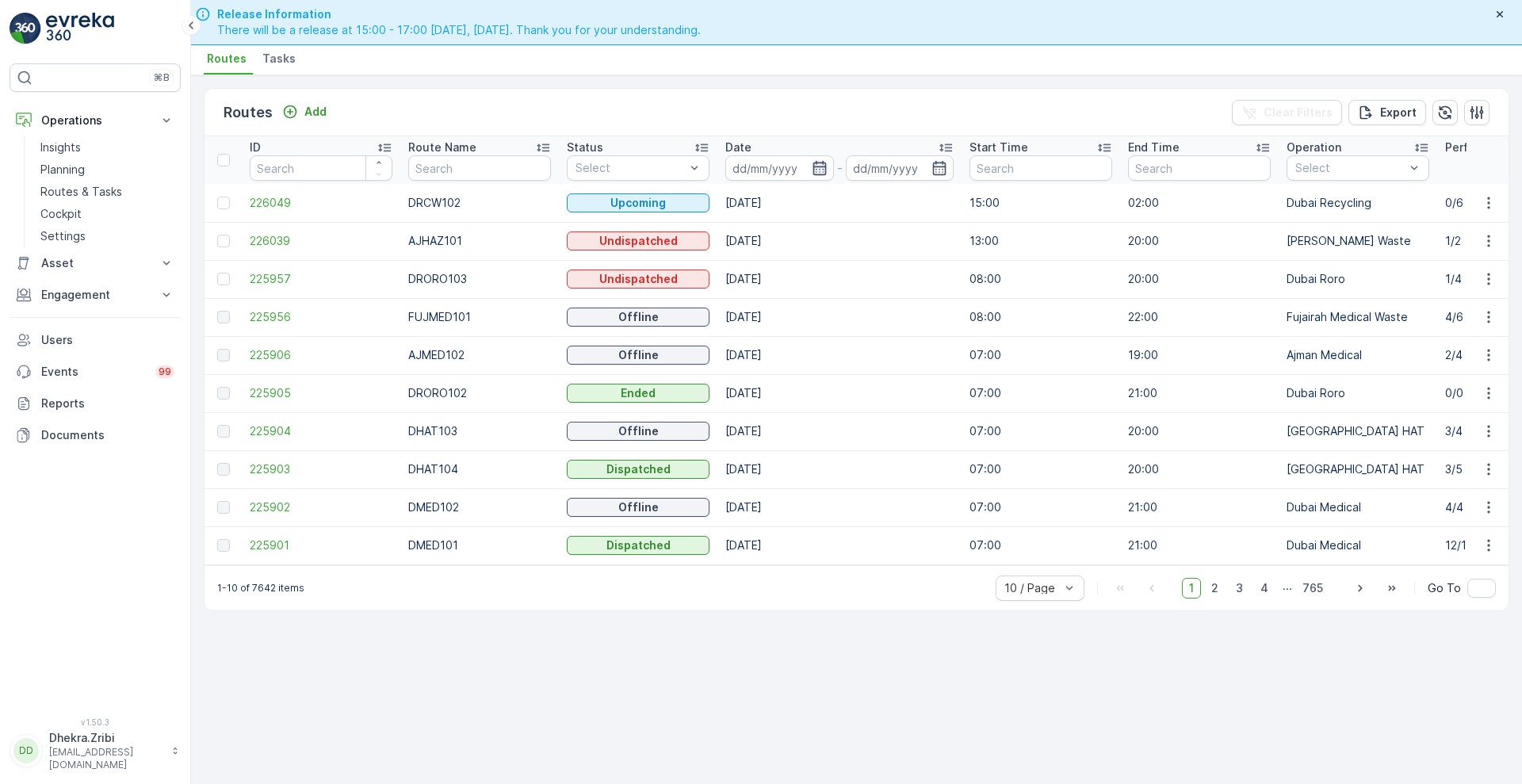
click at [820, 168] on icon "button" at bounding box center [820, 168] width 16 height 16
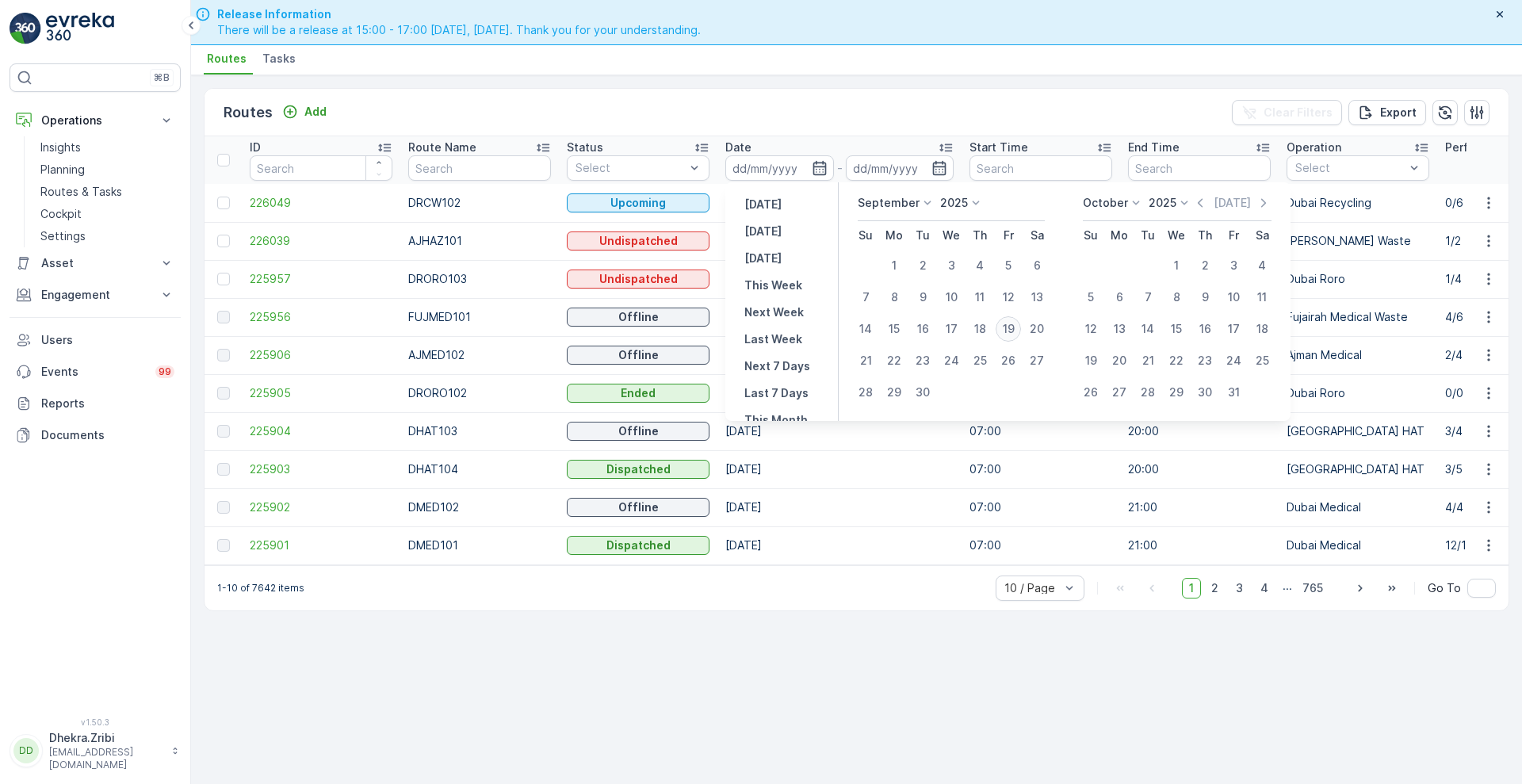
click at [1015, 324] on div "19" at bounding box center [1008, 328] width 25 height 25
type input "[DATE]"
click at [1015, 324] on div "19" at bounding box center [1008, 328] width 25 height 25
type input "[DATE]"
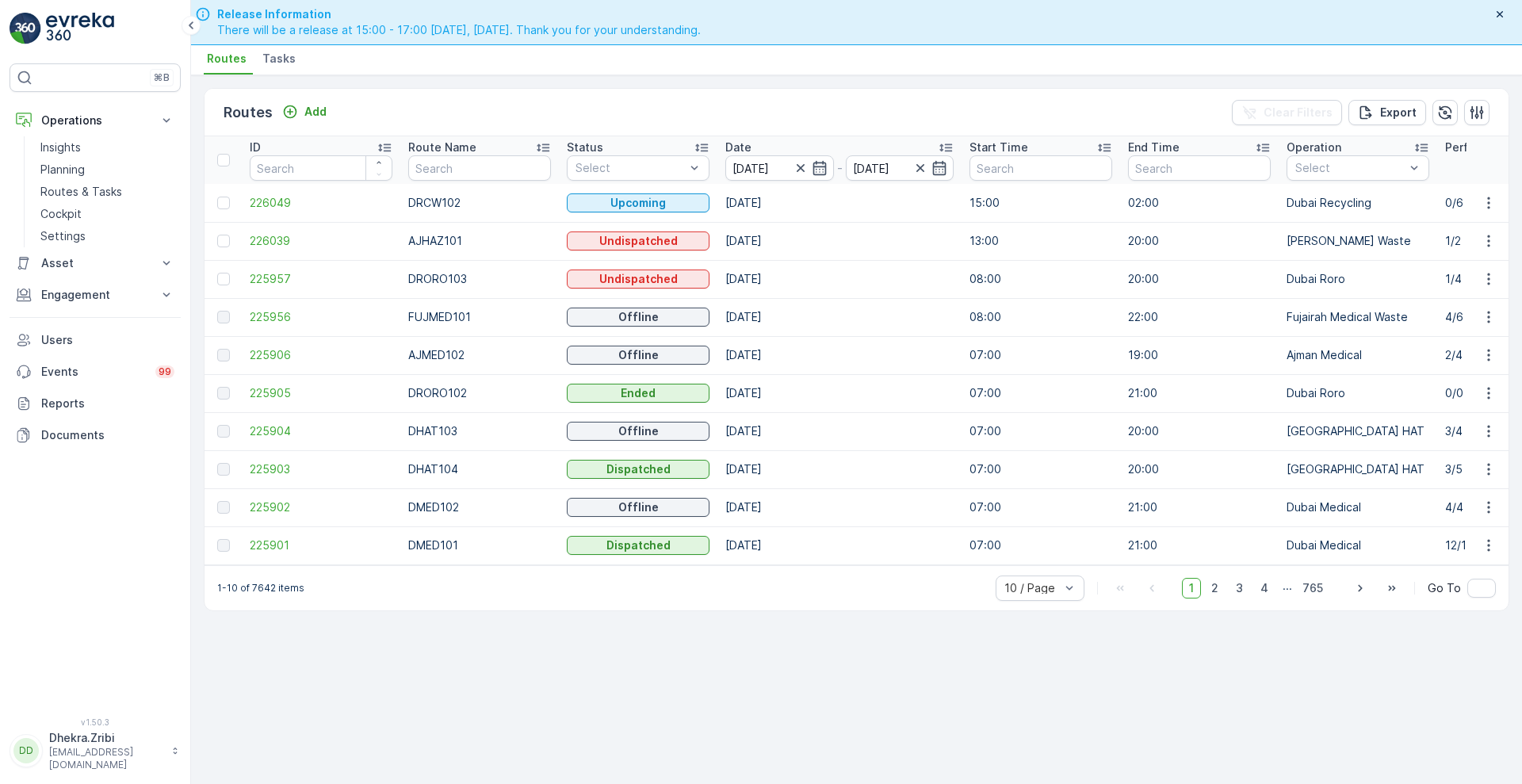
click at [794, 73] on ul "Routes Tasks" at bounding box center [850, 61] width 1293 height 27
click at [447, 171] on input "text" at bounding box center [479, 168] width 142 height 25
type input "hat"
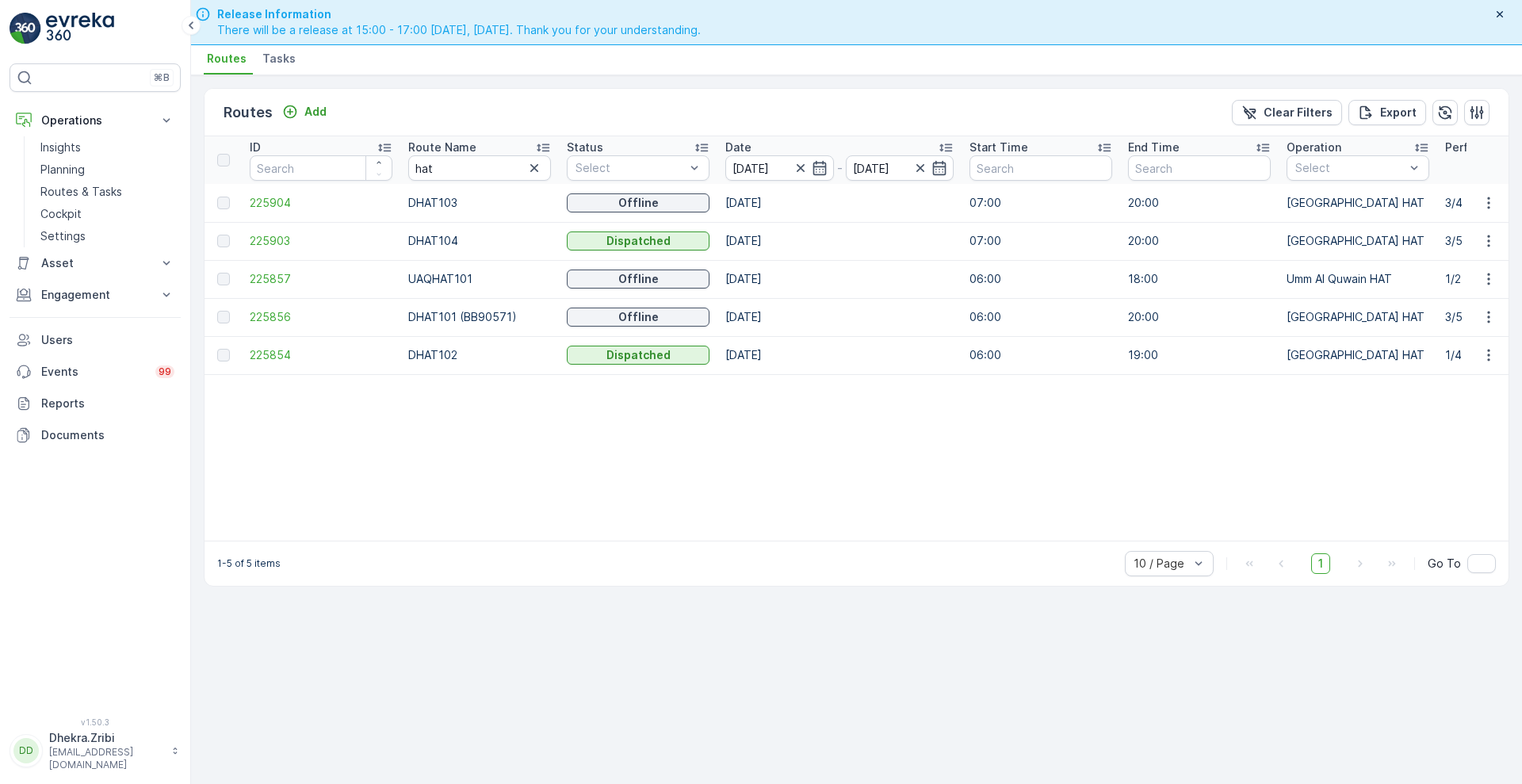
click at [540, 141] on icon at bounding box center [542, 147] width 16 height 16
click at [286, 200] on span "225856" at bounding box center [320, 202] width 142 height 16
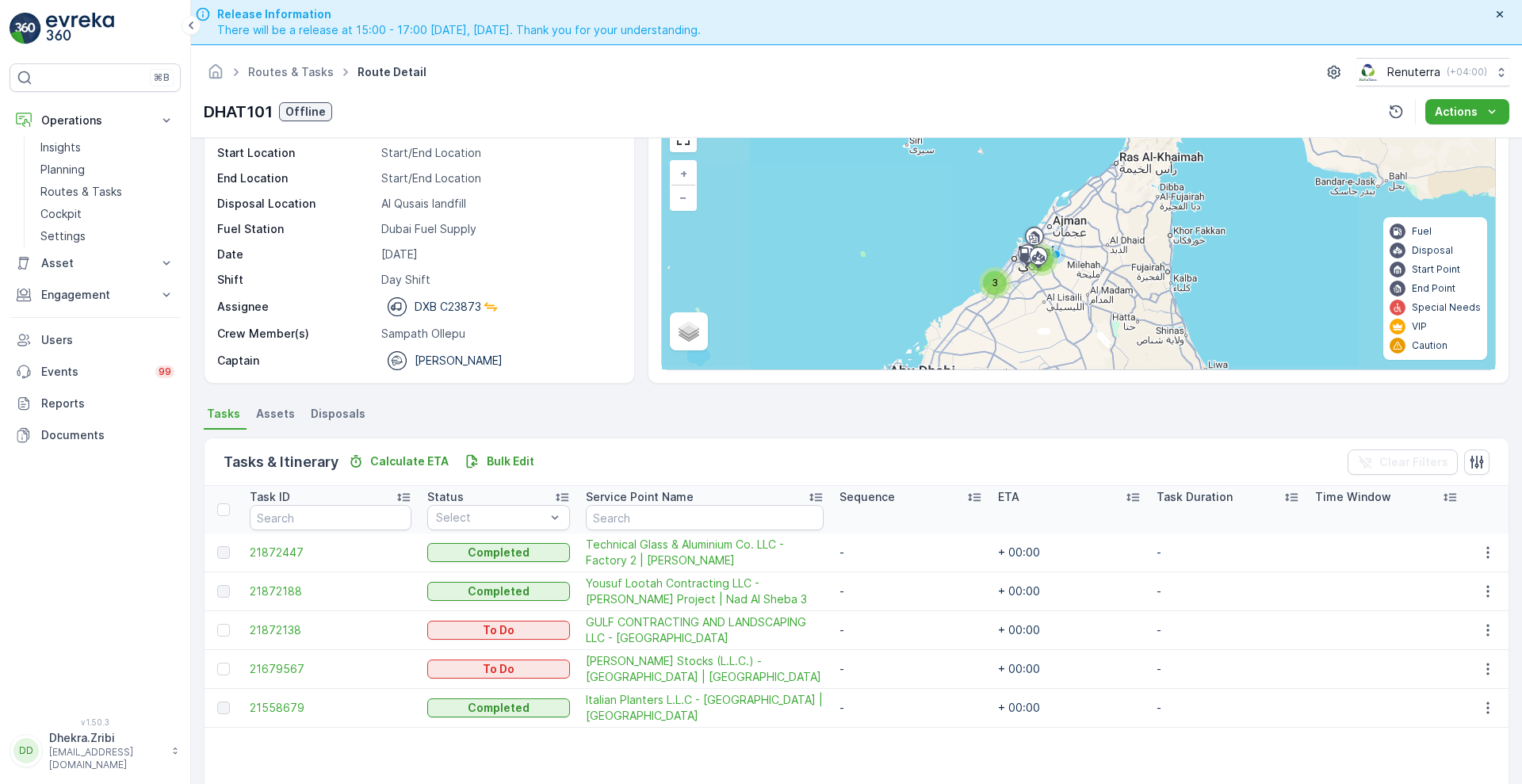
scroll to position [86, 0]
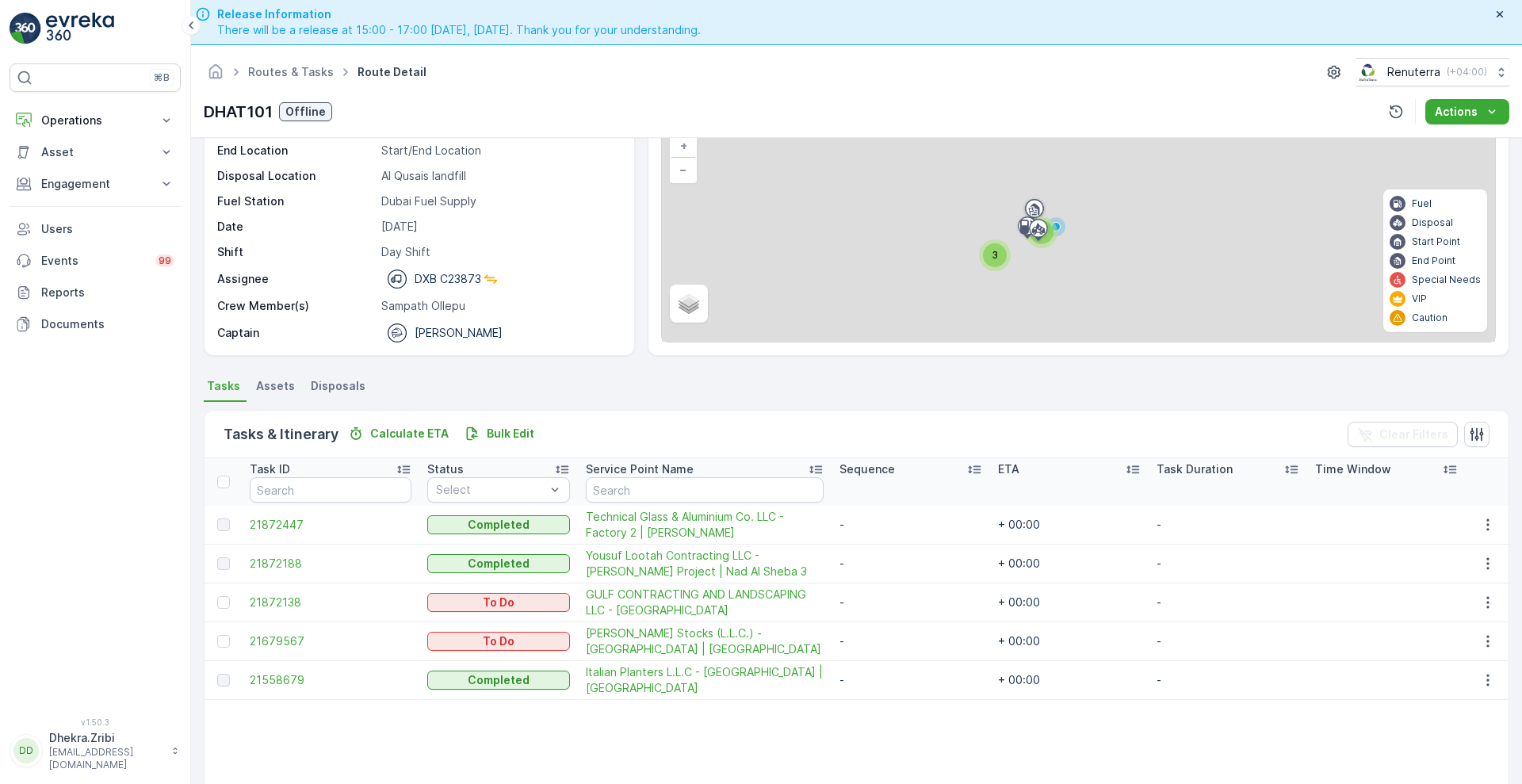
scroll to position [111, 0]
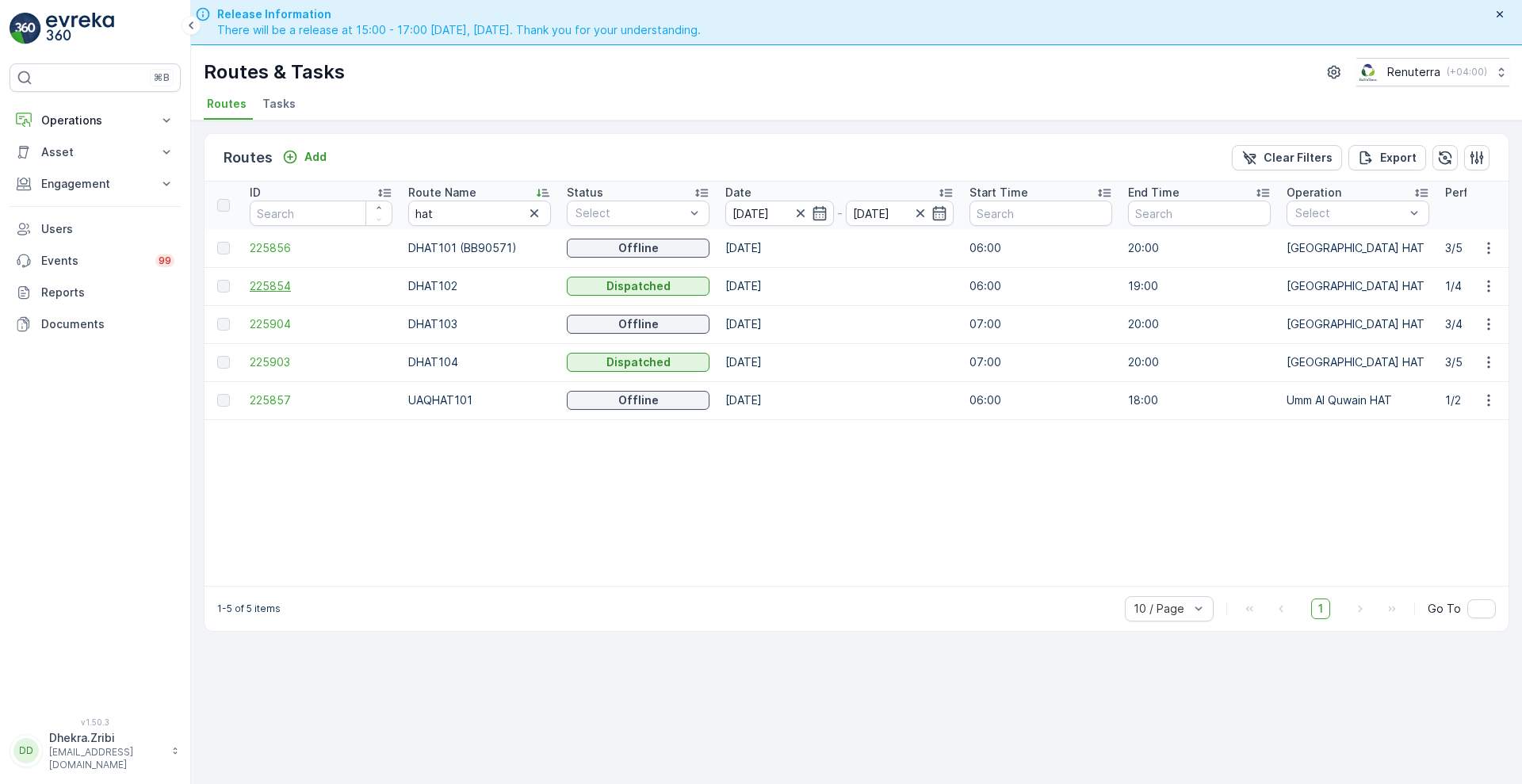
click at [286, 289] on span "225854" at bounding box center [320, 285] width 142 height 16
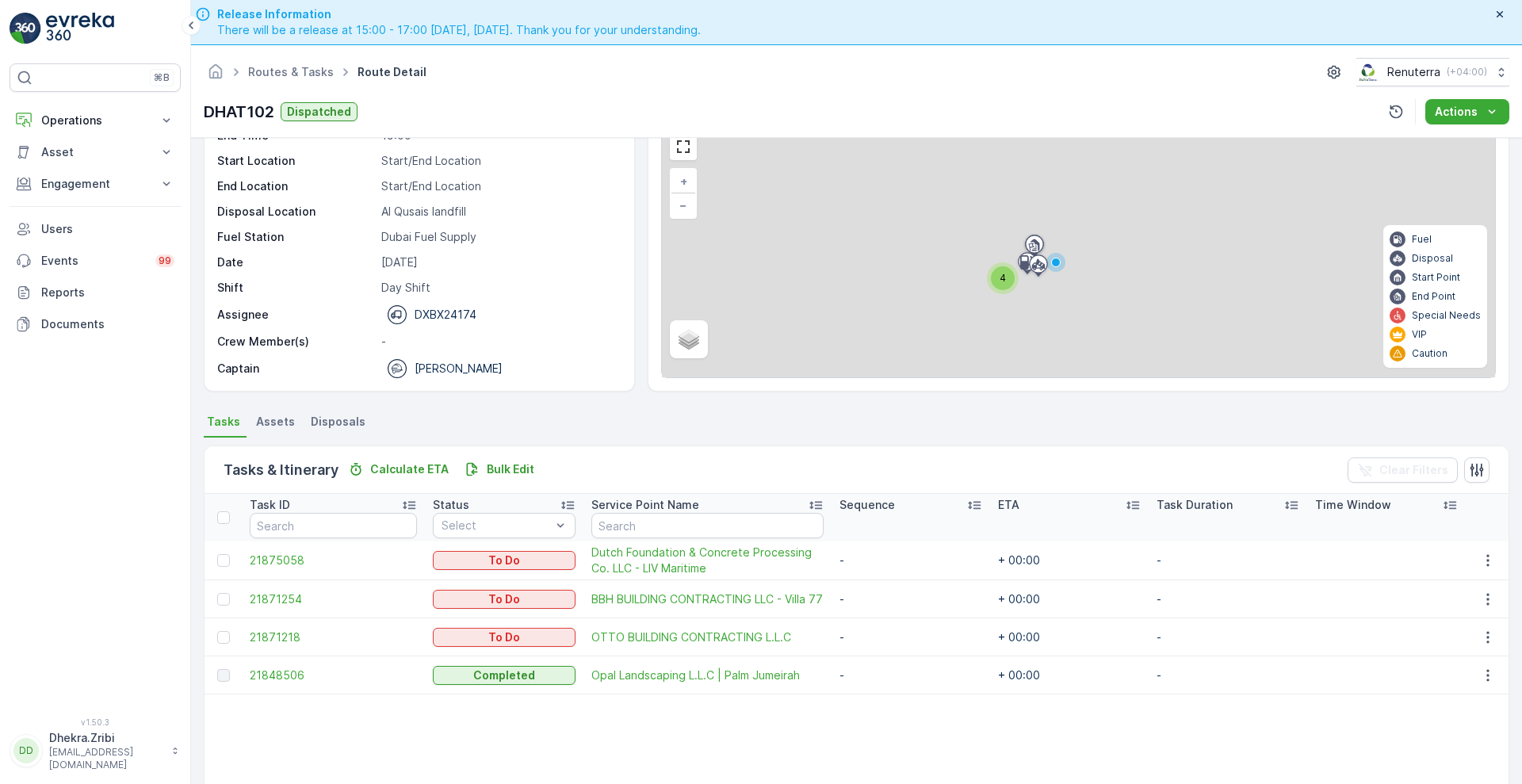
scroll to position [80, 0]
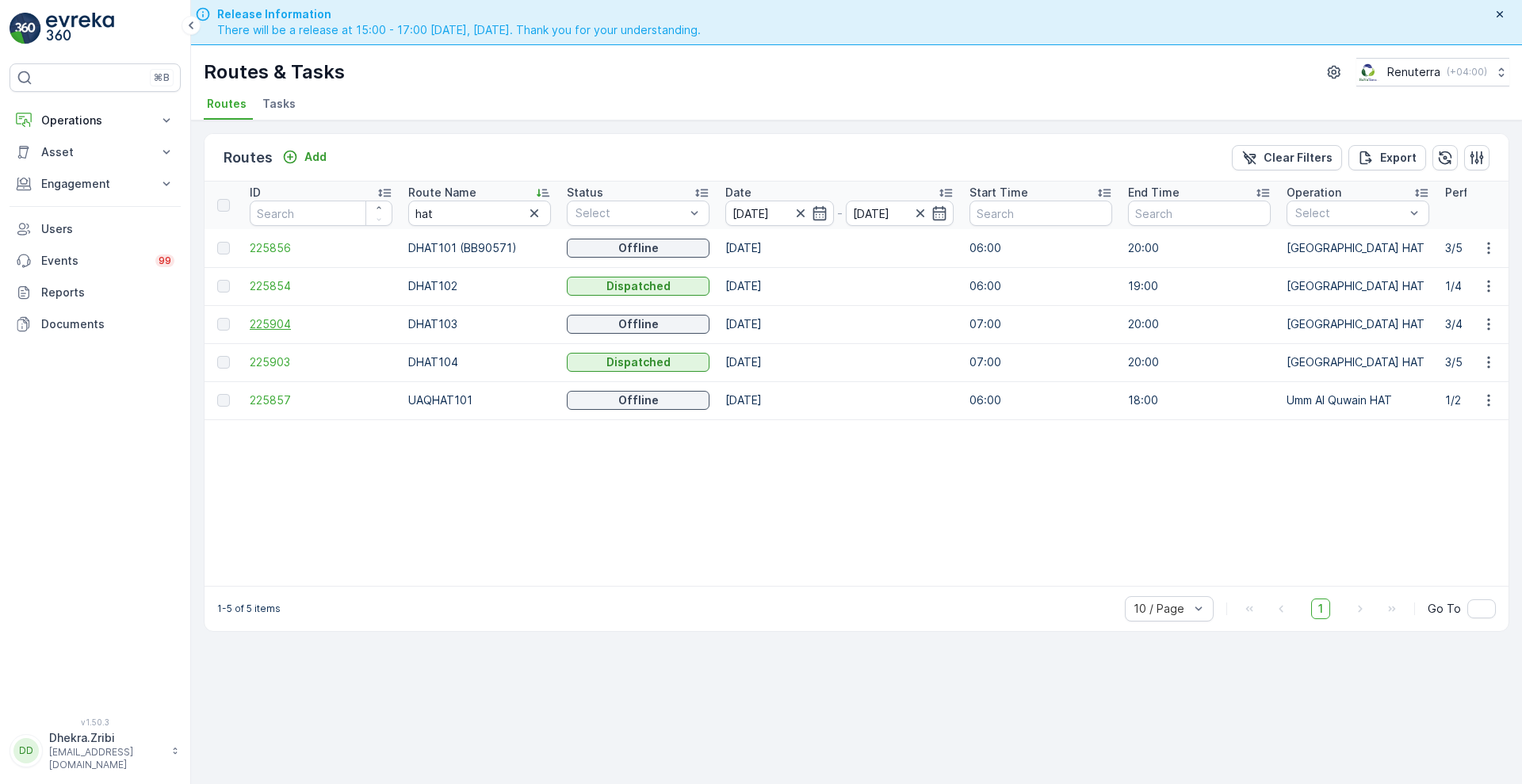
click at [256, 326] on span "225904" at bounding box center [320, 323] width 142 height 16
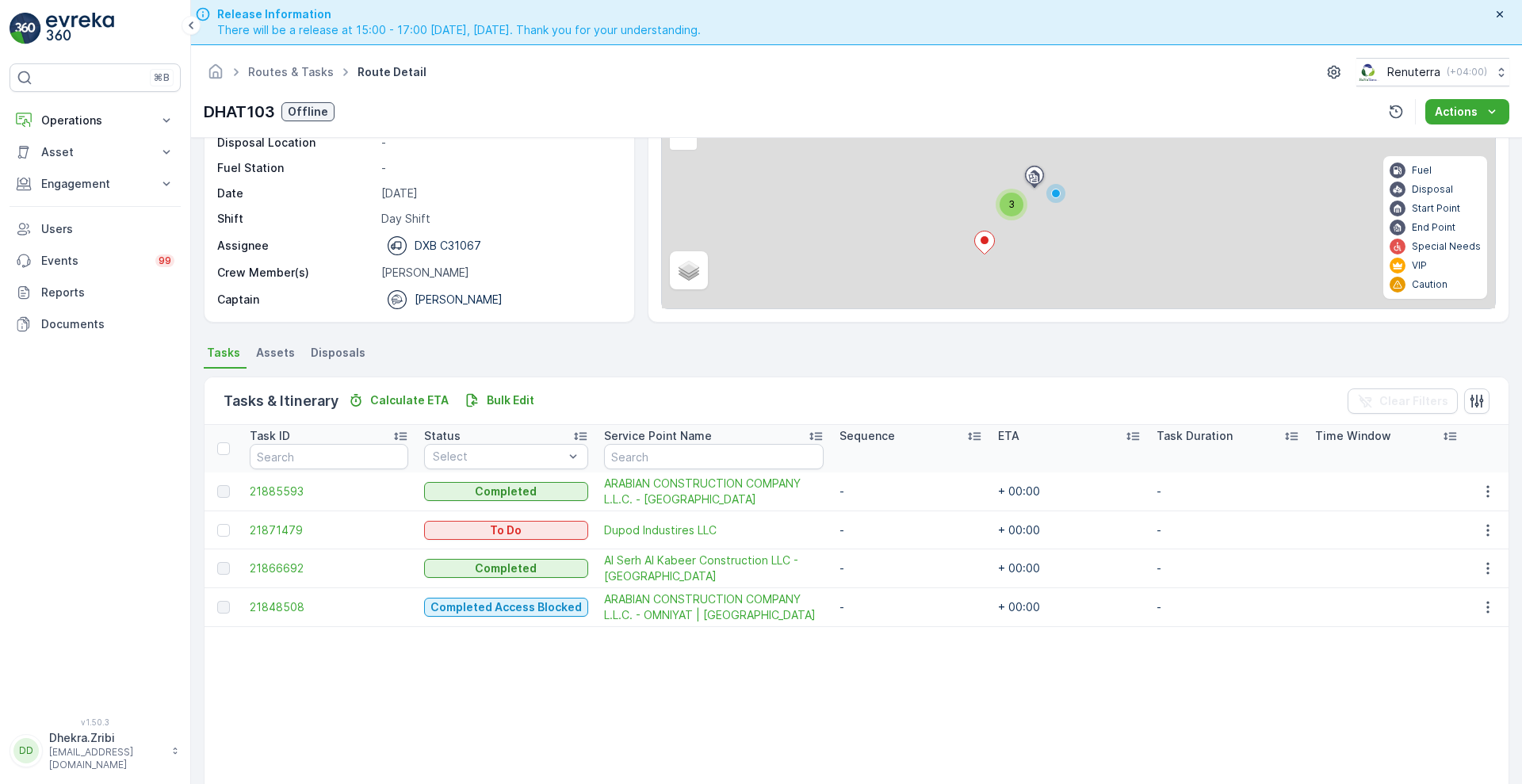
scroll to position [150, 0]
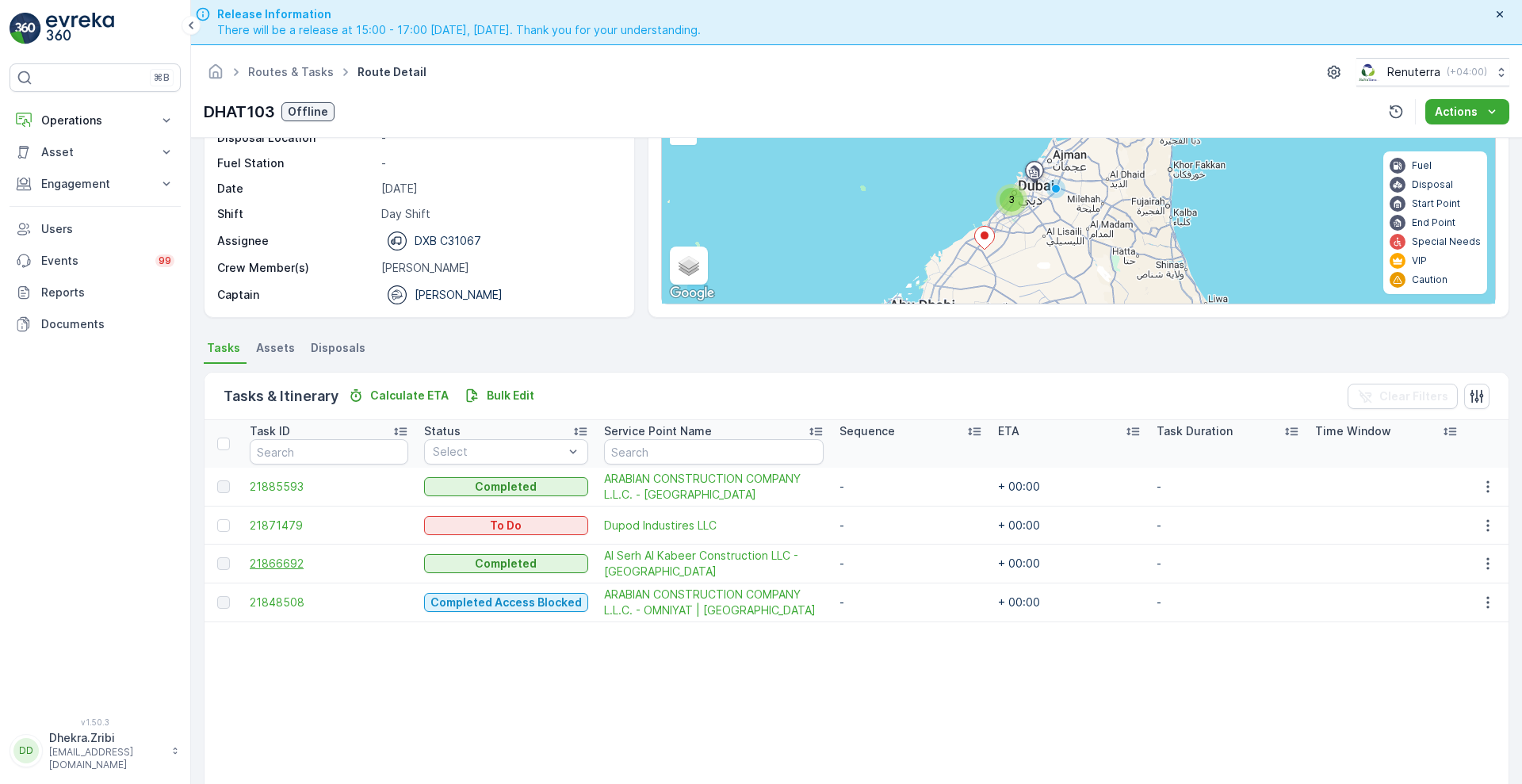
click at [280, 566] on span "21866692" at bounding box center [328, 563] width 158 height 16
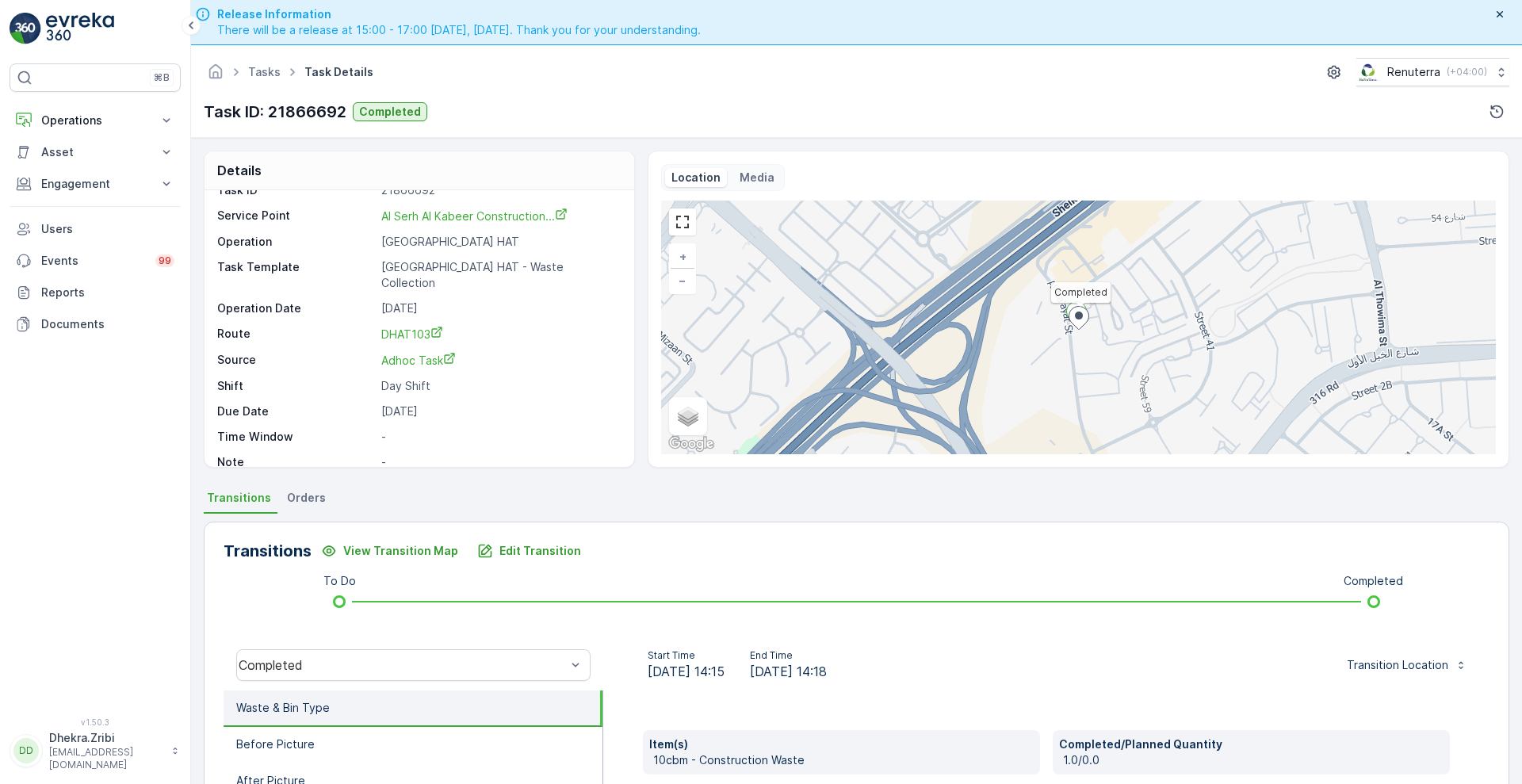
scroll to position [177, 0]
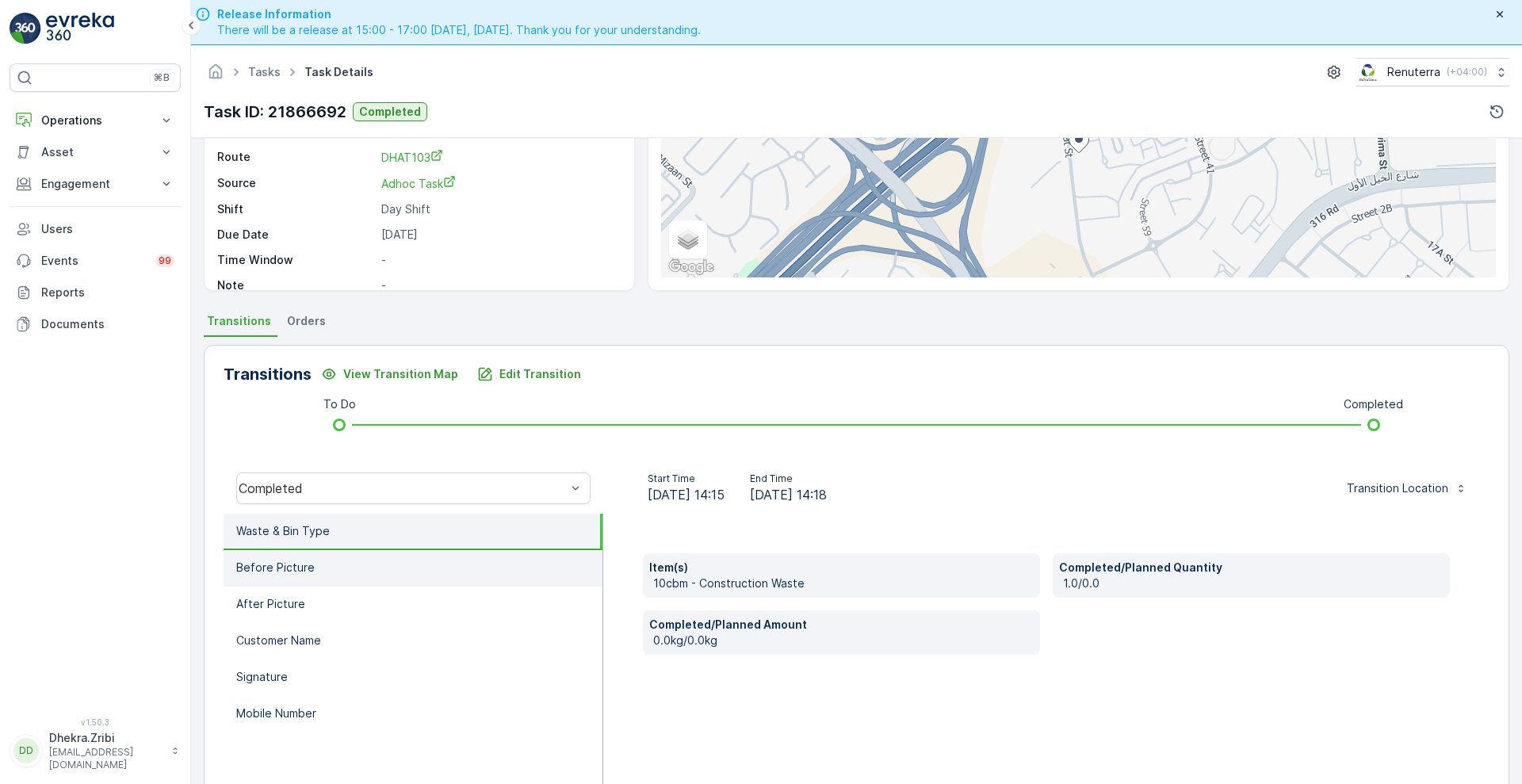
click at [316, 571] on li "Before Picture" at bounding box center [413, 568] width 379 height 36
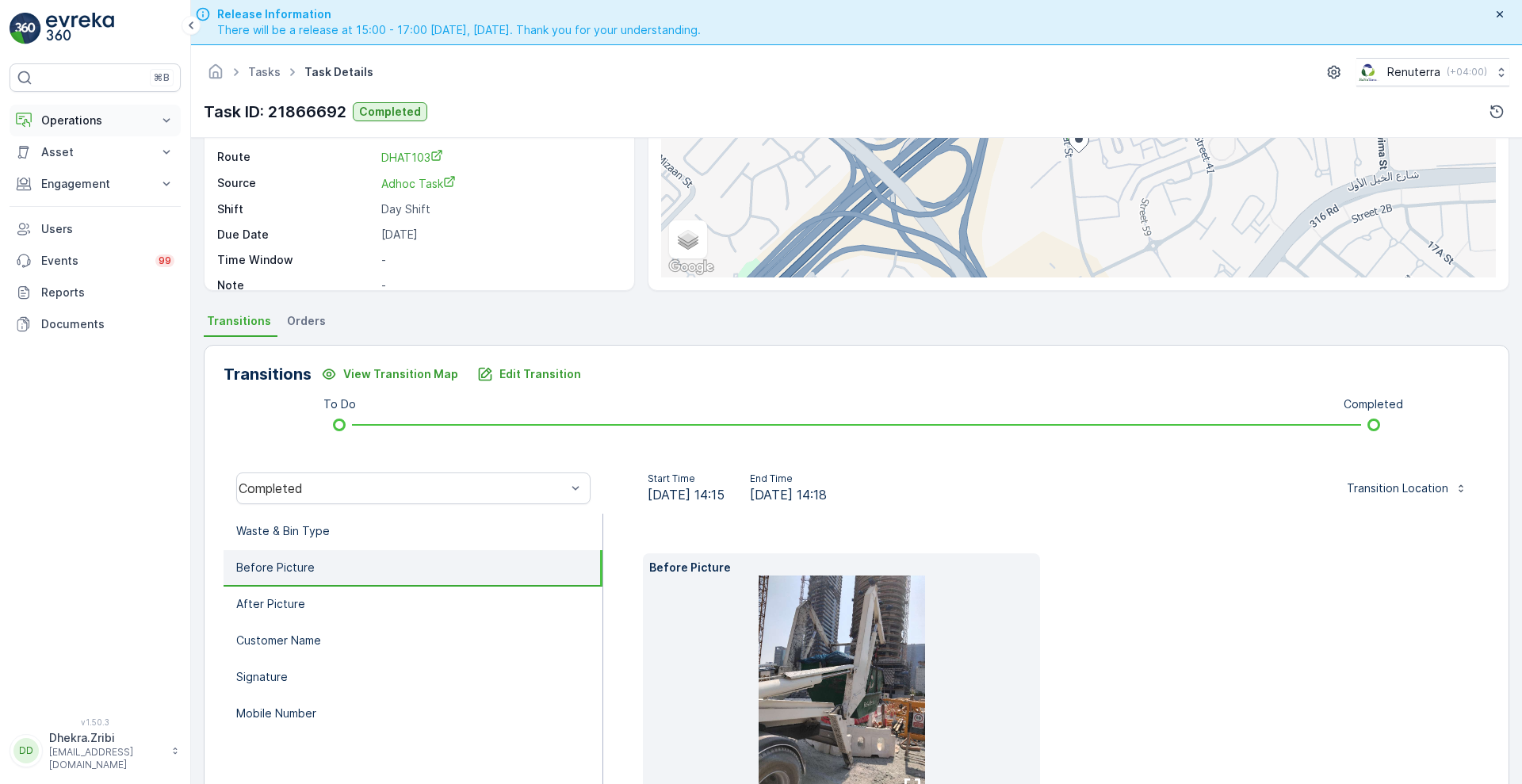
click at [72, 119] on p "Operations" at bounding box center [95, 120] width 108 height 16
click at [95, 173] on link "Planning" at bounding box center [107, 169] width 147 height 22
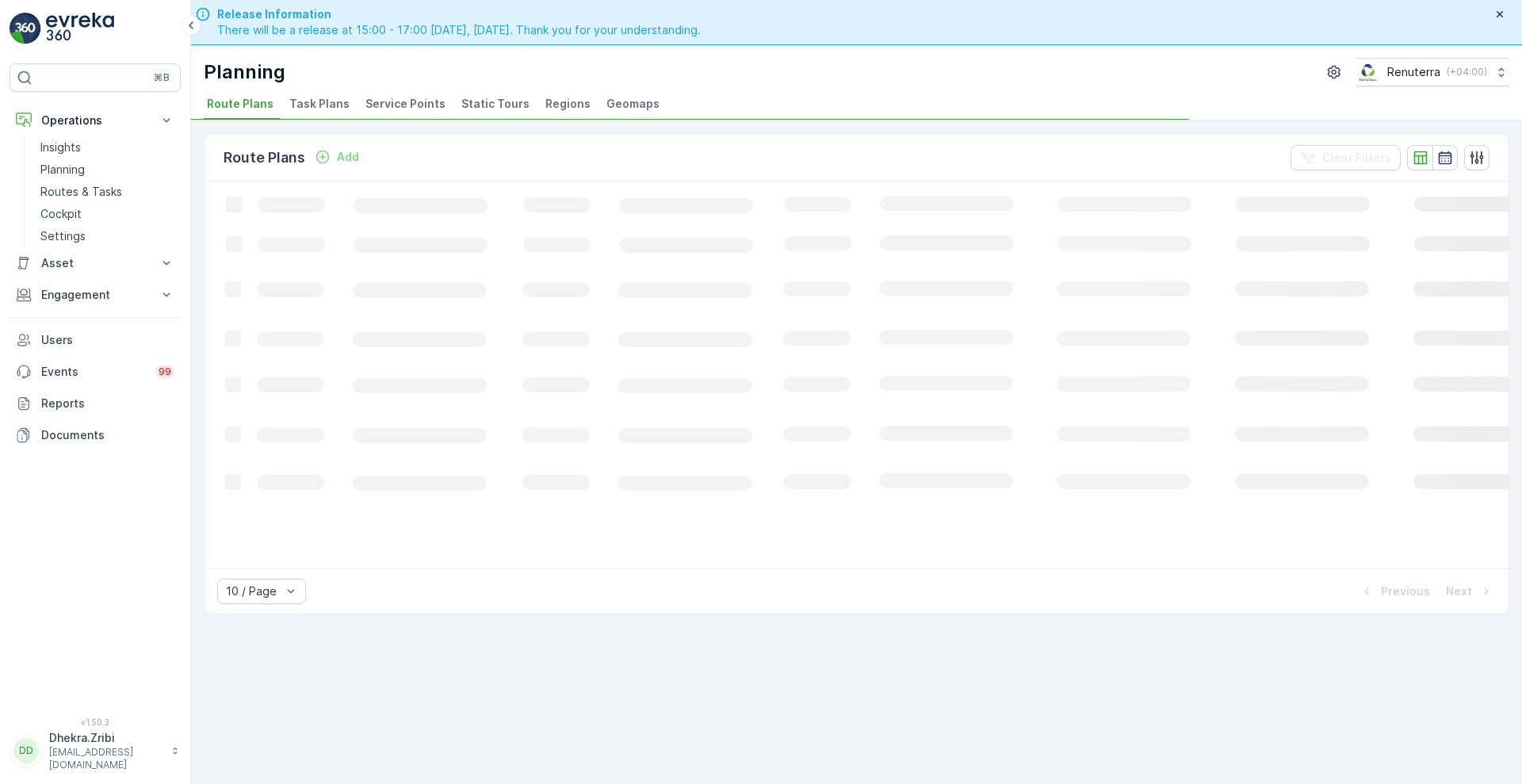
click at [391, 105] on span "Service Points" at bounding box center [405, 104] width 80 height 16
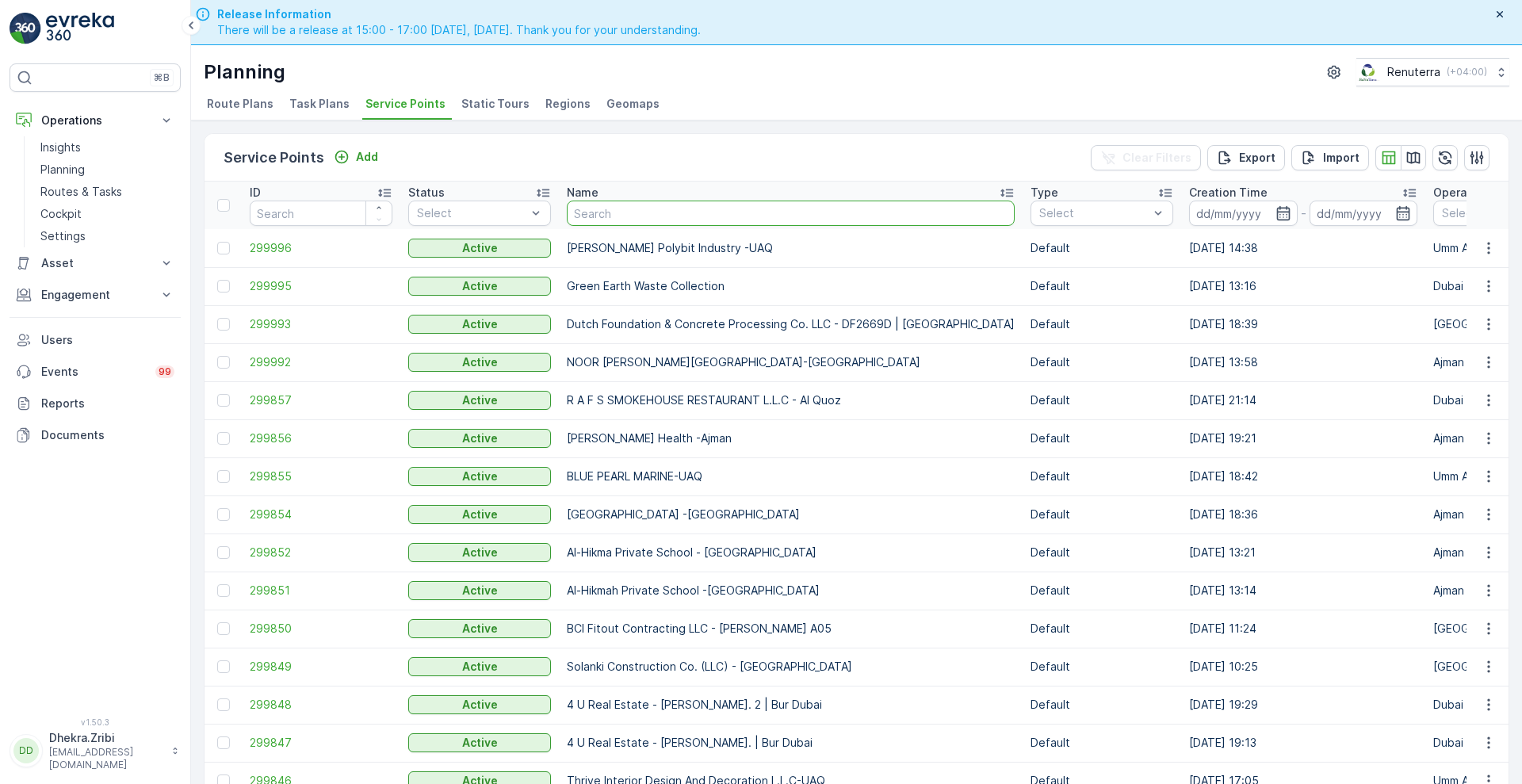
click at [622, 208] on input "text" at bounding box center [791, 213] width 448 height 25
type input "al serh"
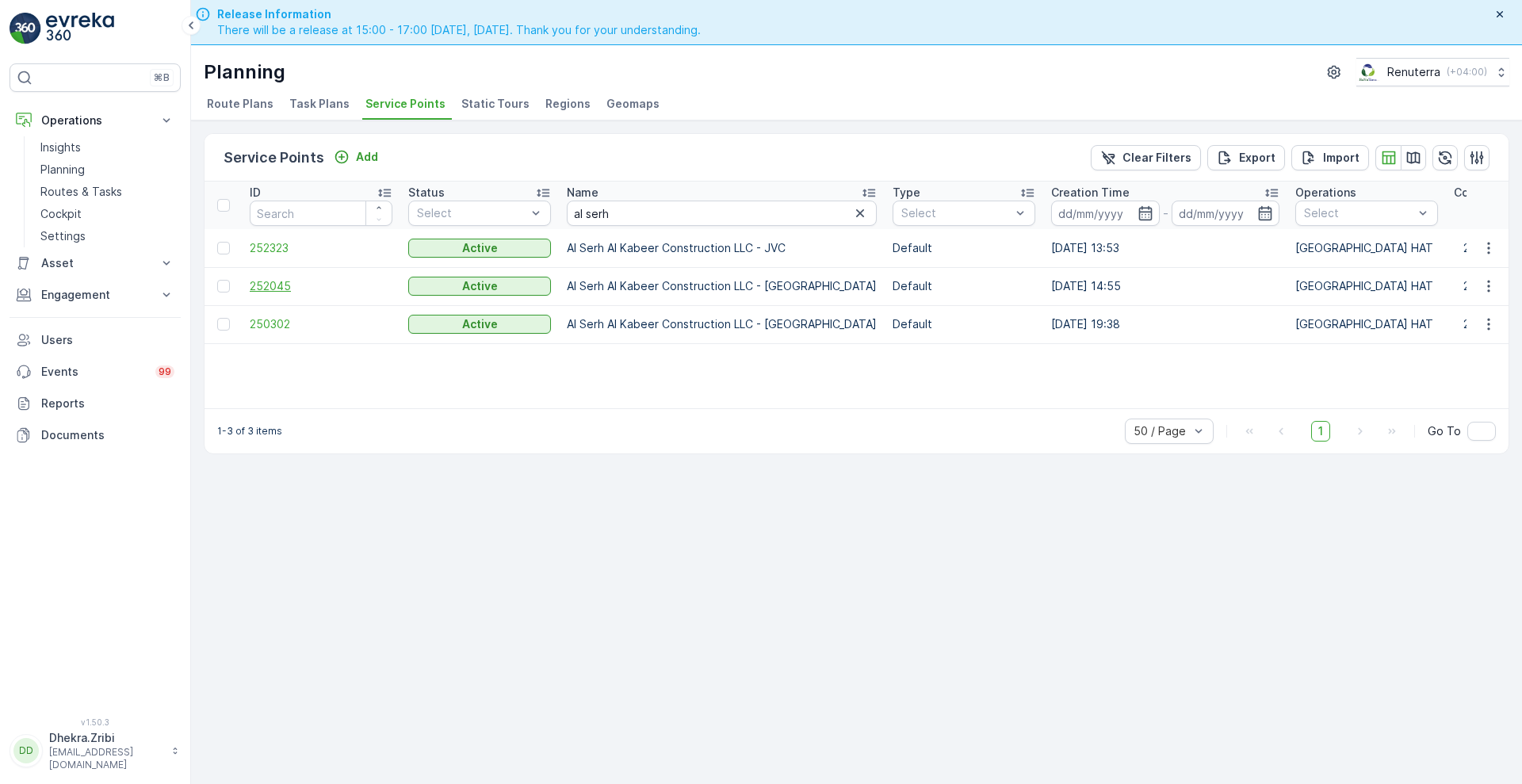
click at [270, 291] on span "252045" at bounding box center [320, 285] width 142 height 16
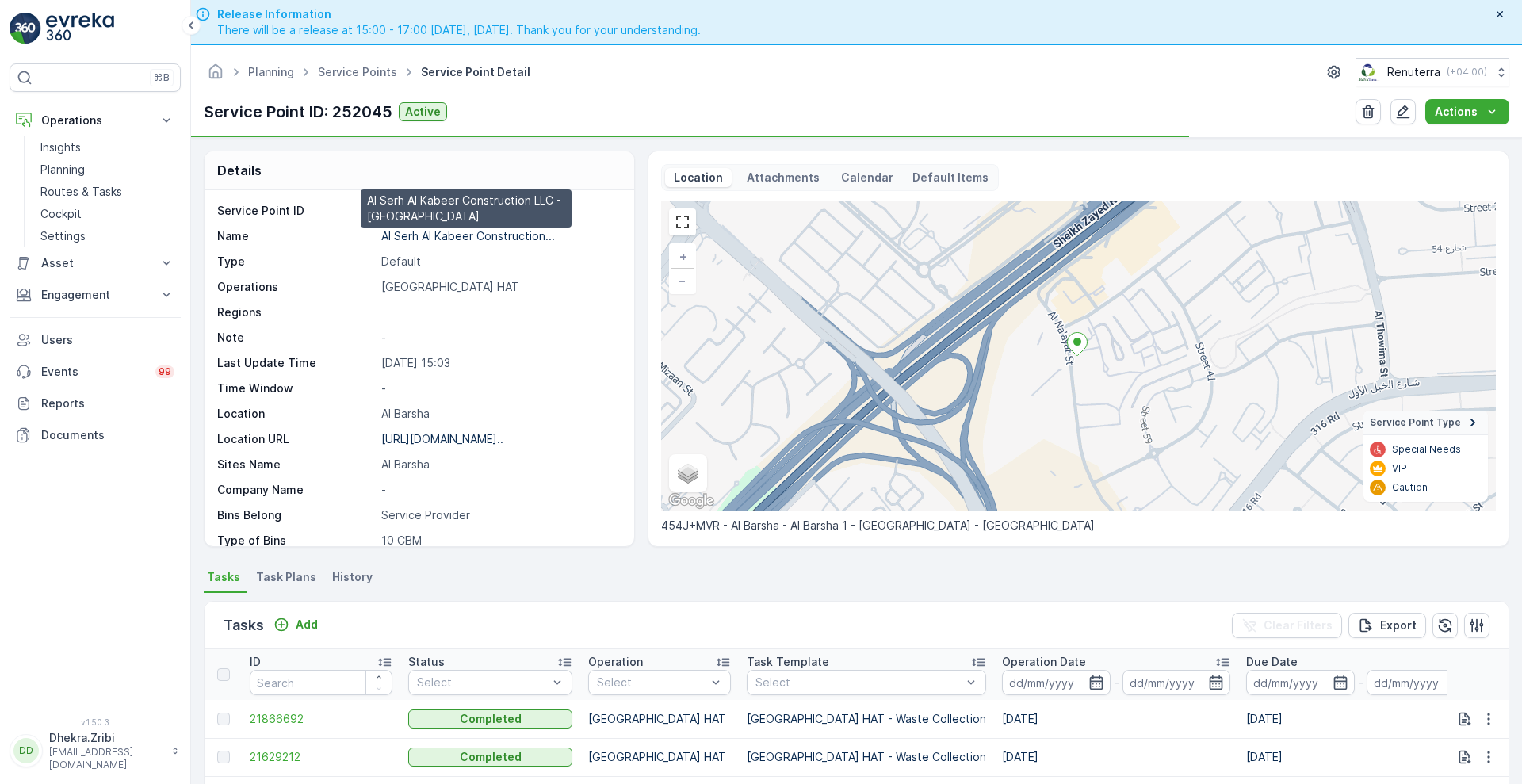
click at [465, 232] on p "Al Serh Al Kabeer Construction..." at bounding box center [468, 236] width 174 height 13
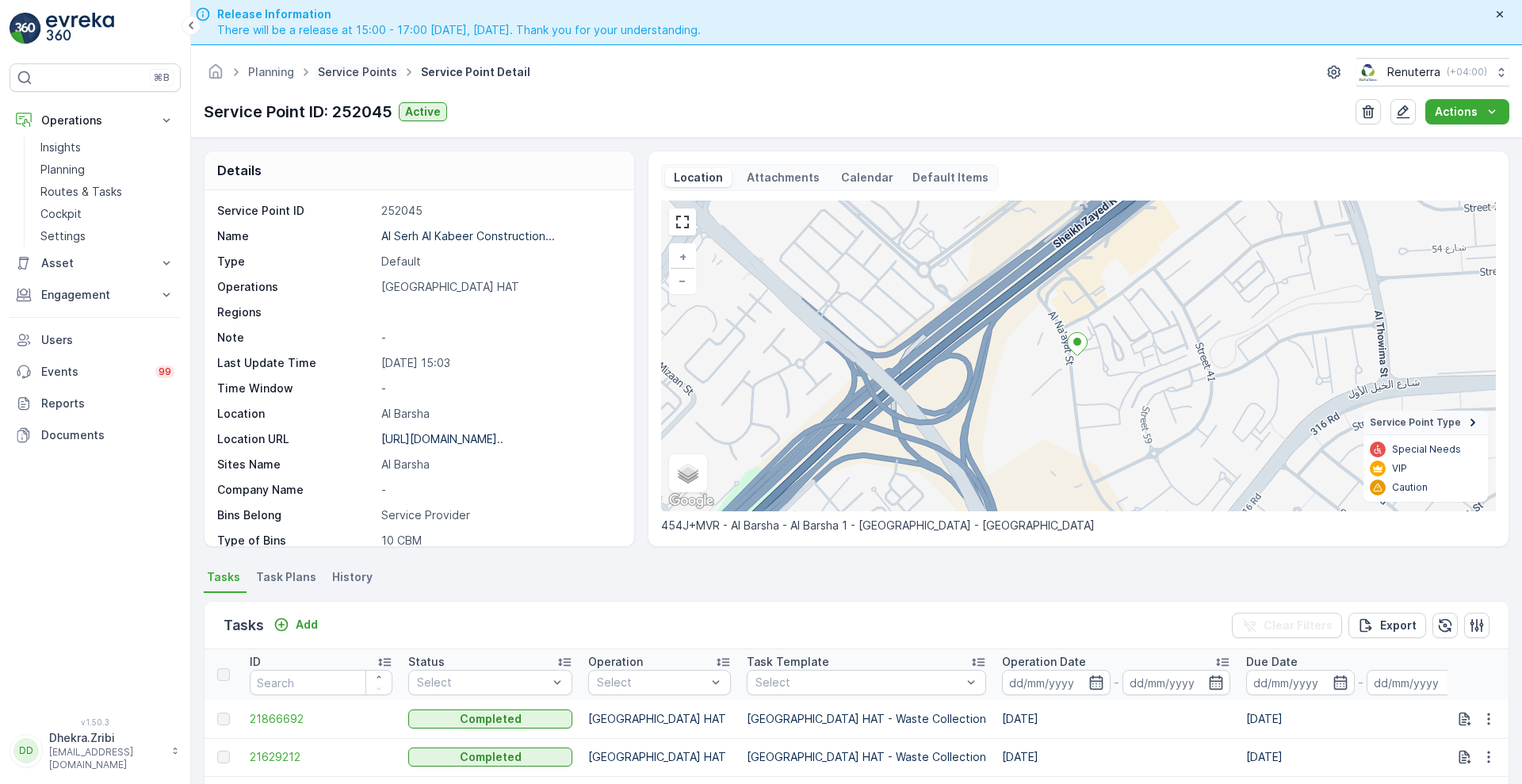
click at [366, 67] on link "Service Points" at bounding box center [357, 72] width 79 height 13
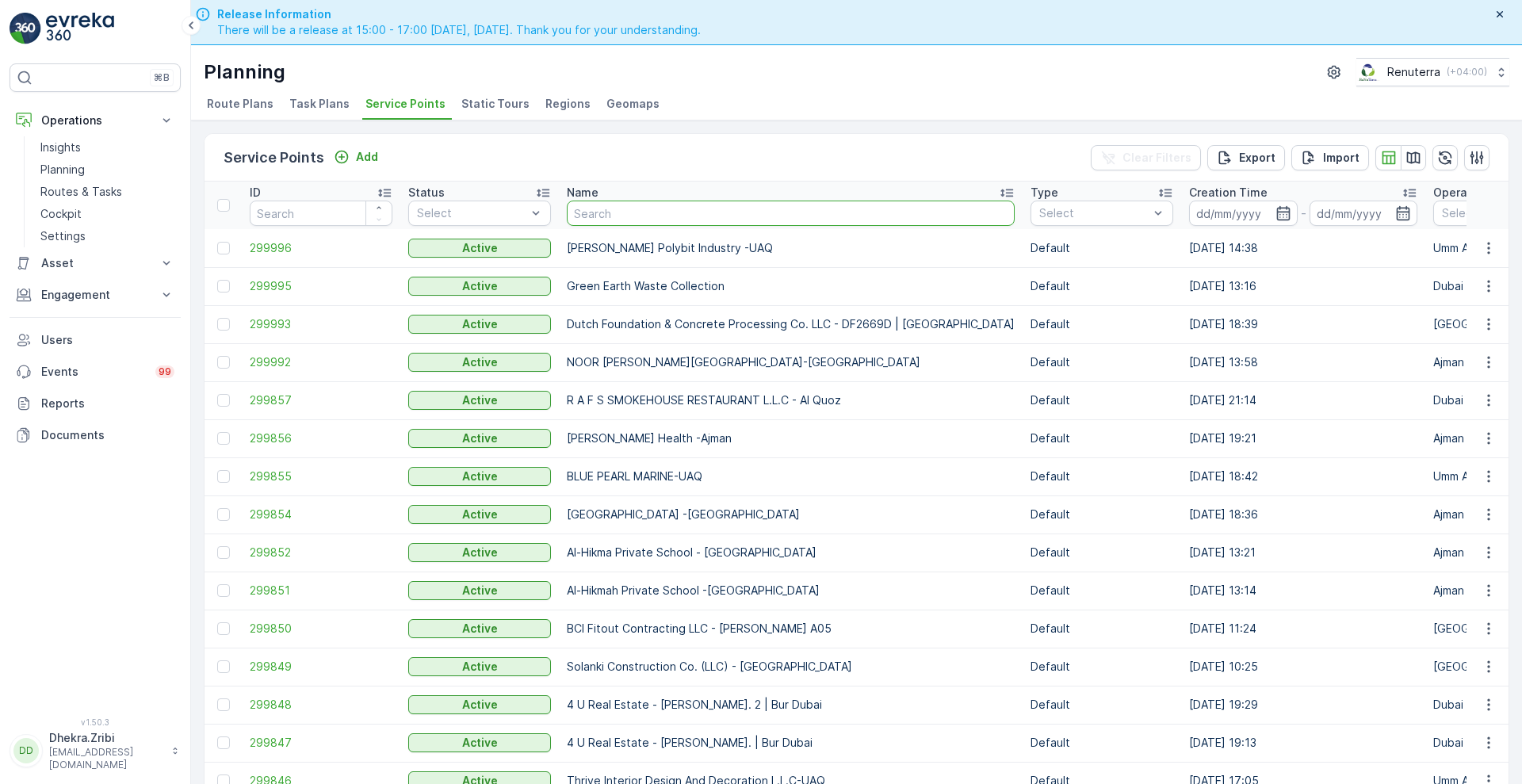
click at [662, 212] on input "text" at bounding box center [791, 213] width 448 height 25
type input "emirates"
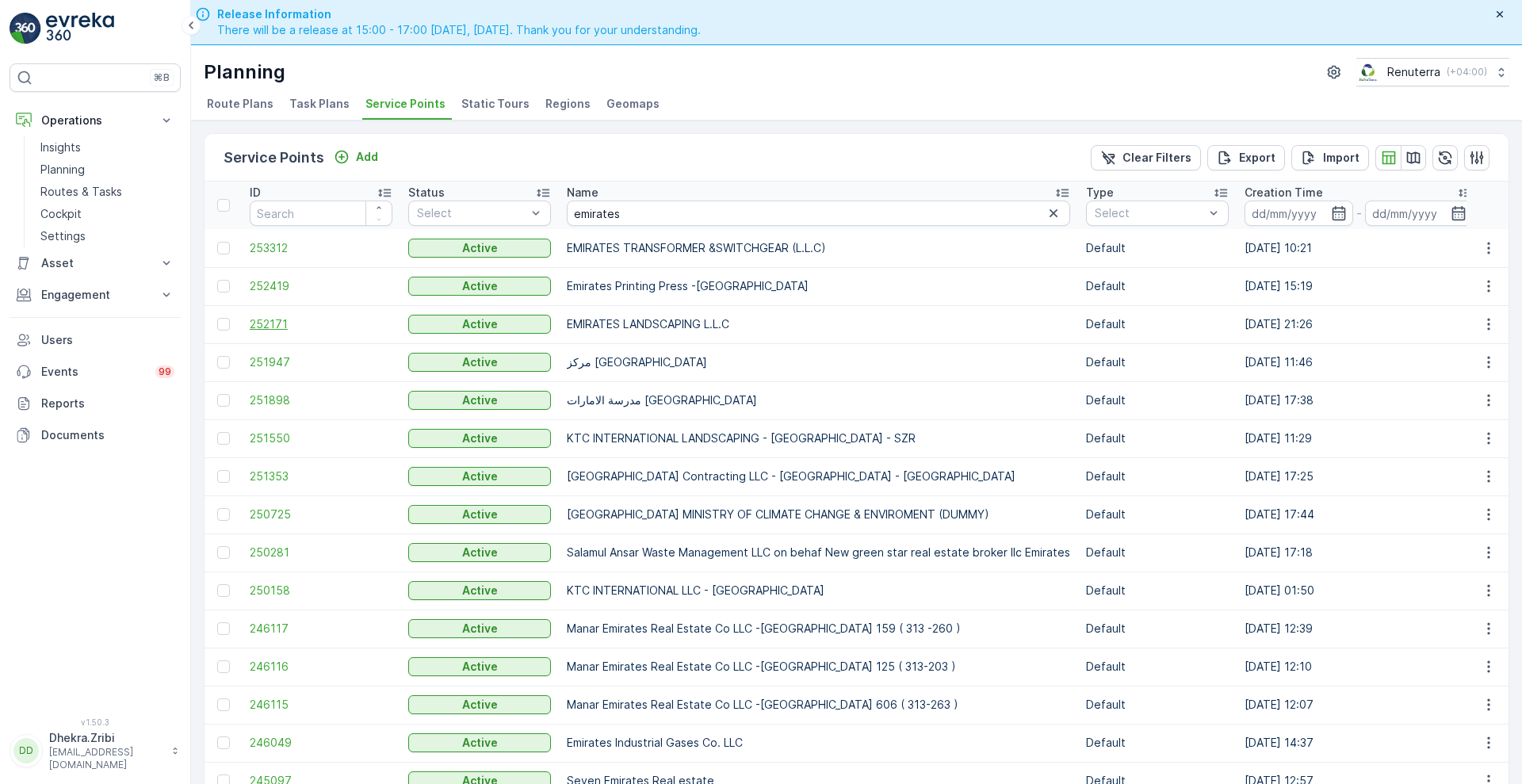
click at [276, 328] on span "252171" at bounding box center [320, 323] width 142 height 16
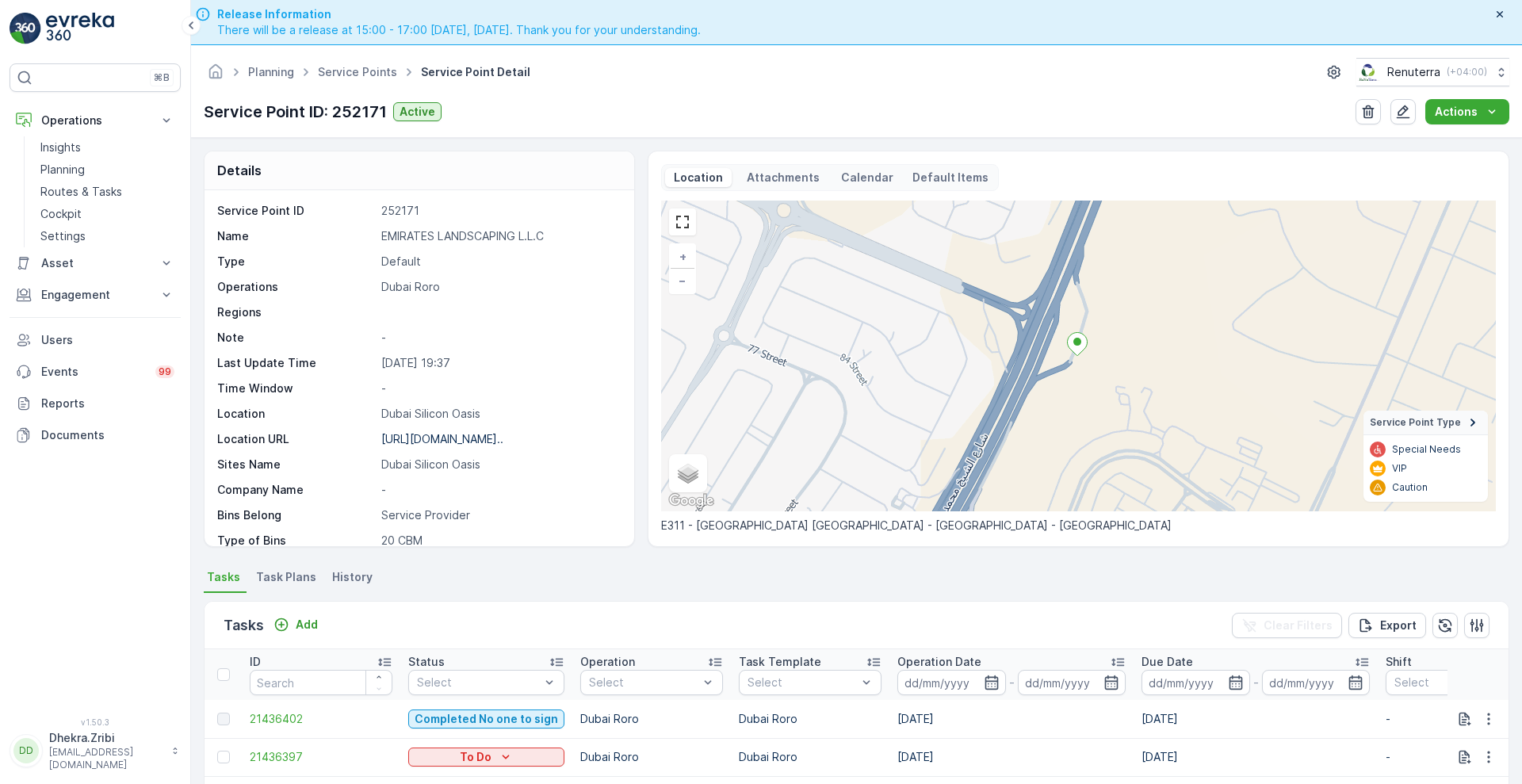
click at [466, 235] on p "EMIRATES LANDSCAPING L.L.C" at bounding box center [499, 236] width 236 height 16
copy p "EMIRATES LANDSCAPING L.L.C"
